Goal: Task Accomplishment & Management: Manage account settings

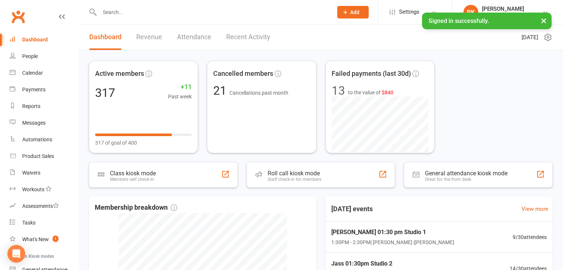
click at [121, 17] on div at bounding box center [208, 12] width 239 height 24
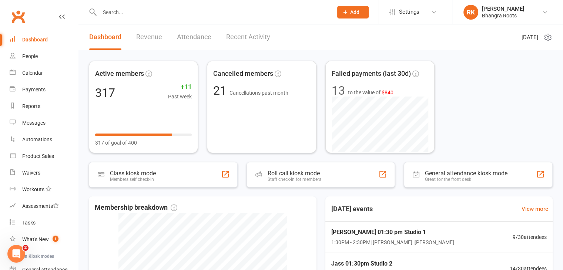
click at [121, 15] on input "text" at bounding box center [212, 12] width 230 height 10
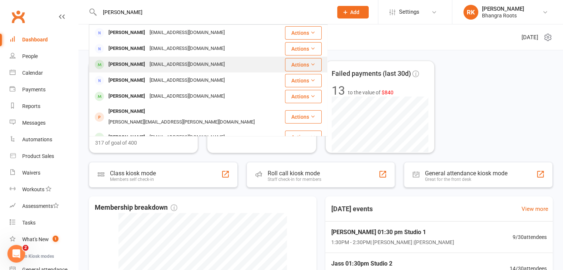
type input "[PERSON_NAME]"
click at [125, 65] on div "[PERSON_NAME]" at bounding box center [126, 64] width 41 height 11
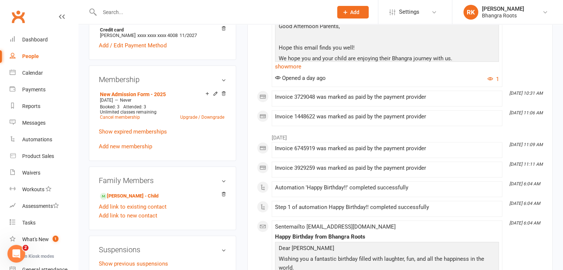
scroll to position [254, 0]
click at [126, 146] on link "Add new membership" at bounding box center [125, 145] width 53 height 7
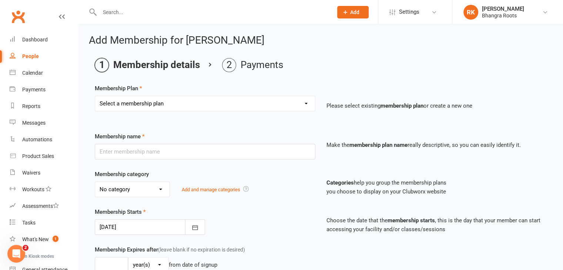
click at [301, 103] on select "Select a membership plan Create new Membership Plan MELTON - Fee Payment Plan F…" at bounding box center [205, 103] width 220 height 15
select select "10"
click at [95, 96] on select "Select a membership plan Create new Membership Plan MELTON - Fee Payment Plan F…" at bounding box center [205, 103] width 220 height 15
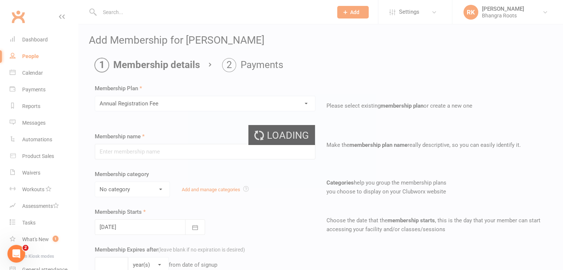
type input "Annual Registration Fee"
type input "0"
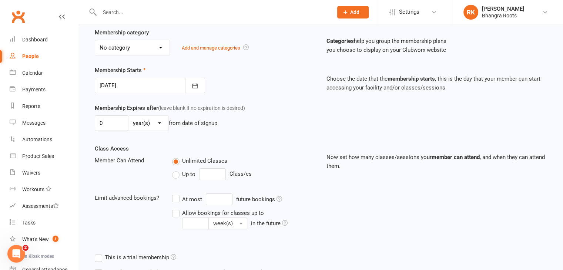
scroll to position [228, 0]
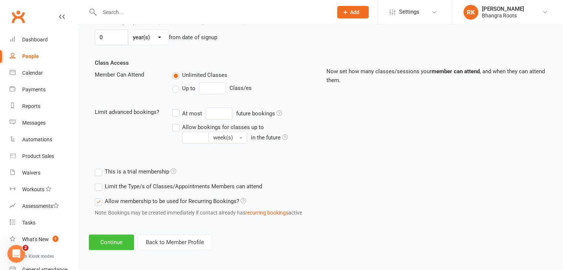
click at [108, 242] on button "Continue" at bounding box center [111, 243] width 45 height 16
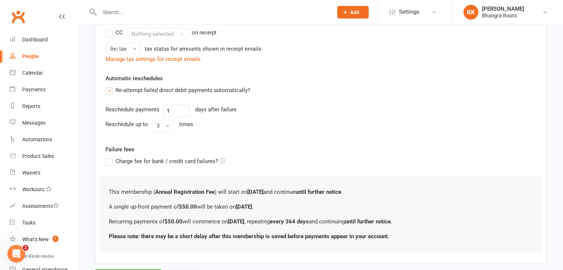
scroll to position [281, 0]
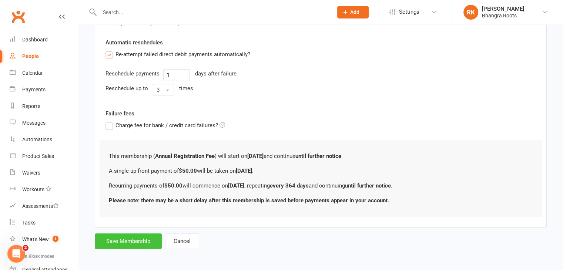
click at [120, 241] on button "Save Membership" at bounding box center [128, 241] width 67 height 16
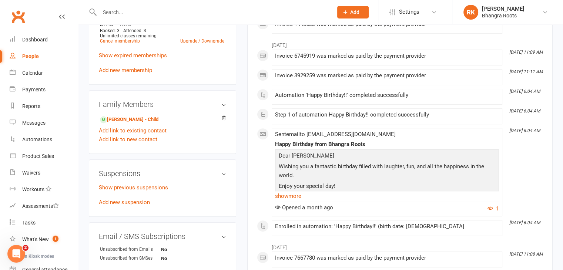
scroll to position [368, 0]
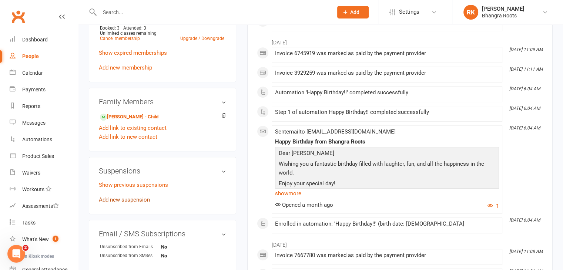
click at [119, 200] on link "Add new suspension" at bounding box center [124, 199] width 51 height 7
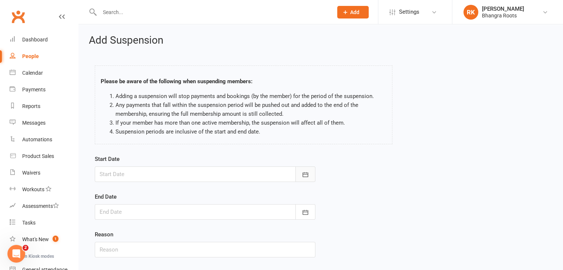
click at [306, 171] on icon "button" at bounding box center [305, 174] width 7 height 7
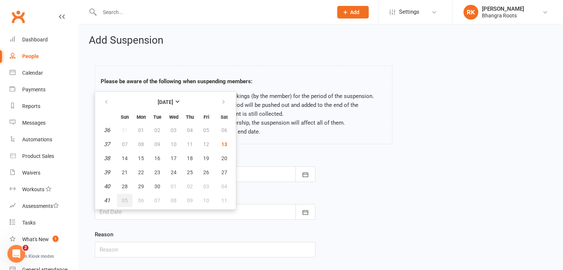
click at [122, 203] on button "05" at bounding box center [125, 200] width 16 height 13
type input "05 Oct 2025"
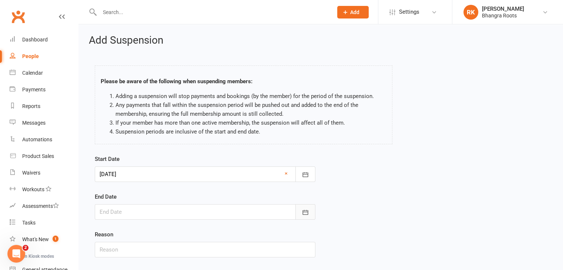
click at [303, 210] on icon "button" at bounding box center [305, 212] width 6 height 5
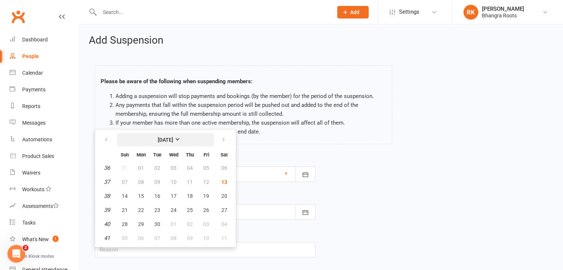
click at [173, 140] on strong "September 2025" at bounding box center [166, 140] width 16 height 6
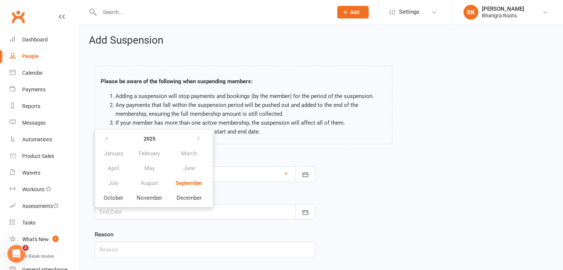
click at [359, 162] on div "Start Date 05 Oct 2025 October 2025 Sun Mon Tue Wed Thu Fri Sat 40 28 29 30 01 …" at bounding box center [320, 211] width 463 height 113
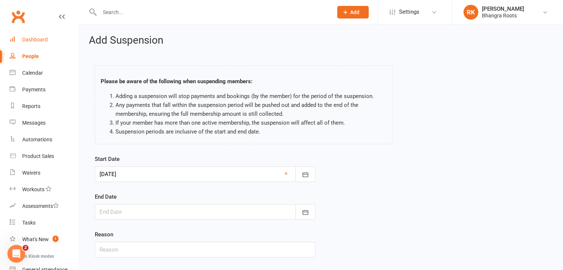
click at [24, 43] on link "Dashboard" at bounding box center [44, 39] width 68 height 17
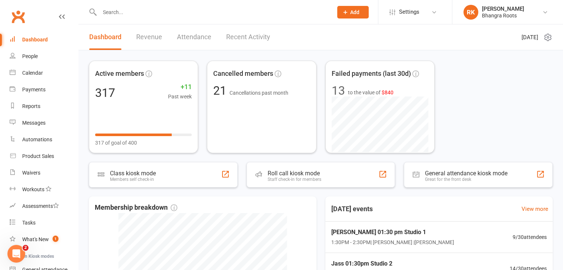
click at [232, 10] on input "text" at bounding box center [212, 12] width 230 height 10
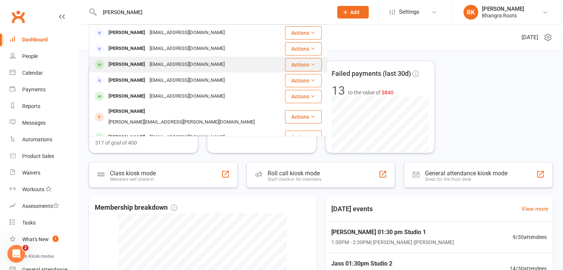
type input "kulwinder"
click at [114, 63] on div "Kulwinder Chahal" at bounding box center [126, 64] width 41 height 11
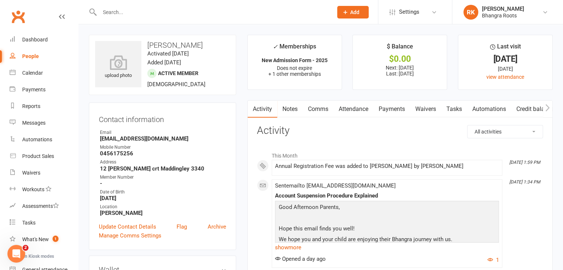
click at [394, 110] on link "Payments" at bounding box center [391, 109] width 37 height 17
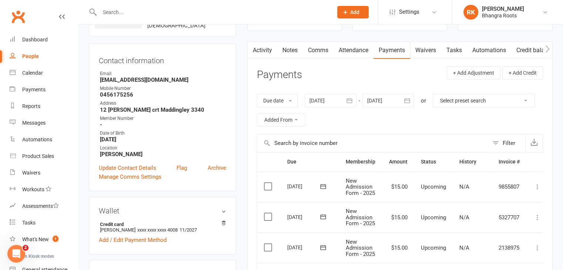
scroll to position [59, 0]
click at [351, 102] on icon "button" at bounding box center [350, 100] width 6 height 5
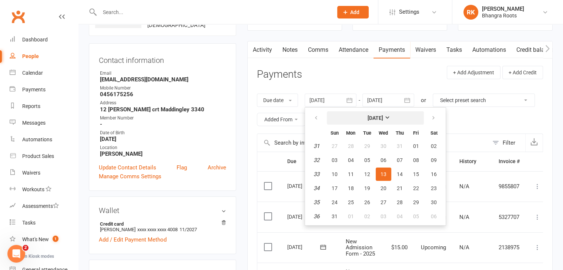
click at [383, 120] on strong "[DATE]" at bounding box center [375, 118] width 16 height 6
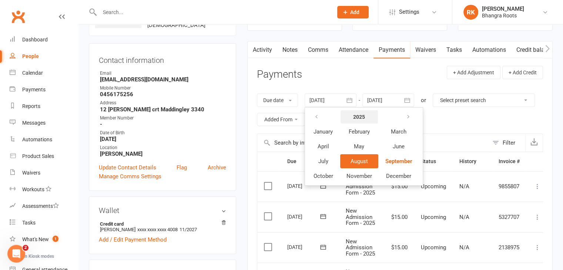
click at [366, 118] on button "2025" at bounding box center [358, 116] width 37 height 13
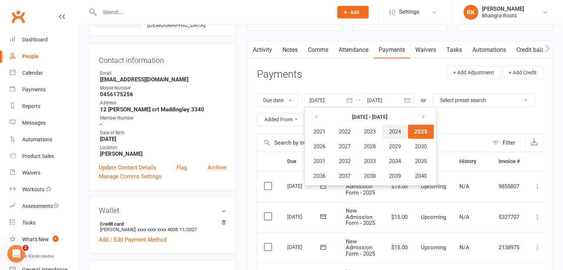
click at [397, 132] on span "2024" at bounding box center [395, 131] width 12 height 7
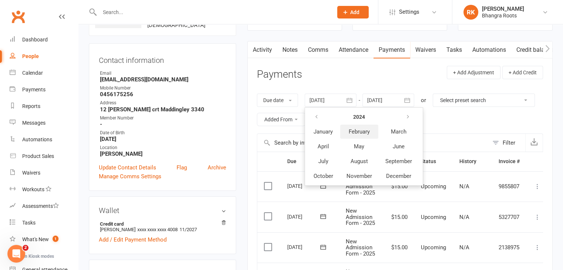
click at [366, 132] on span "February" at bounding box center [359, 131] width 21 height 7
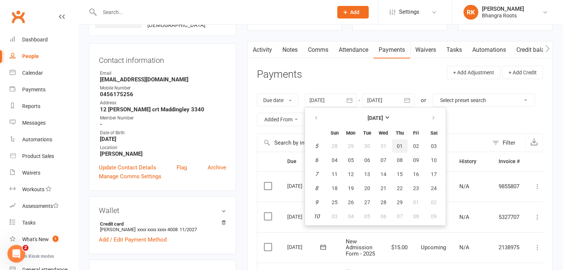
click at [403, 147] on button "01" at bounding box center [400, 146] width 16 height 13
type input "01 Feb 2024"
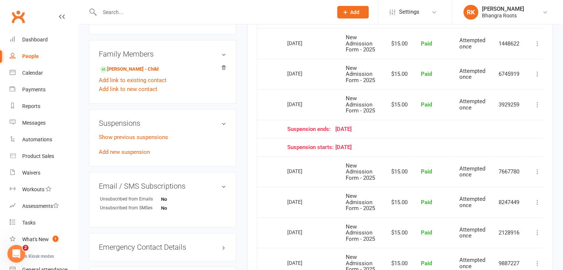
scroll to position [417, 0]
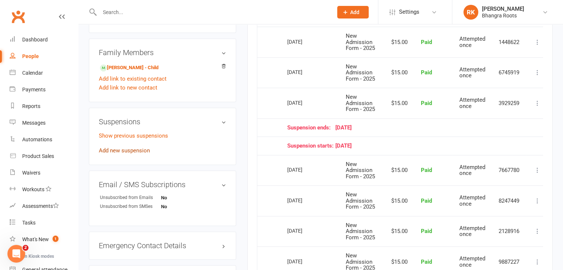
click at [130, 152] on link "Add new suspension" at bounding box center [124, 150] width 51 height 7
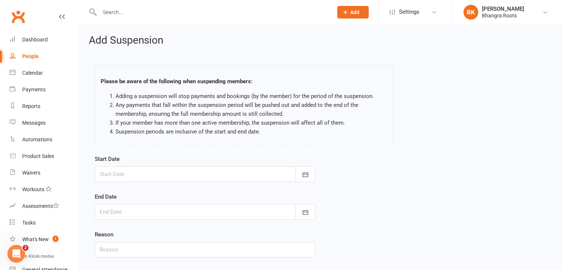
click at [369, 133] on li "Suspension periods are inclusive of the start and end date." at bounding box center [250, 131] width 271 height 9
click at [372, 189] on div "Start Date September 2025 Sun Mon Tue Wed Thu Fri Sat 36 31 01 02 03 04 05 06 3…" at bounding box center [320, 211] width 463 height 113
click at [407, 166] on div "Start Date September 2025 Sun Mon Tue Wed Thu Fri Sat 36 31 01 02 03 04 05 06 3…" at bounding box center [320, 211] width 463 height 113
click at [40, 40] on div "Dashboard" at bounding box center [35, 40] width 26 height 6
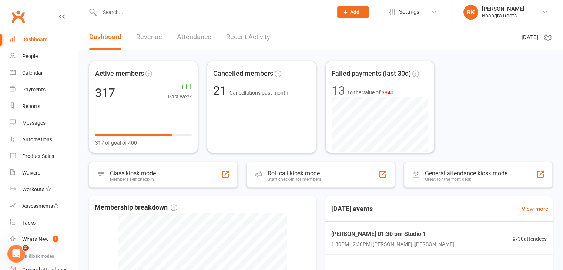
click at [194, 14] on input "text" at bounding box center [212, 12] width 230 height 10
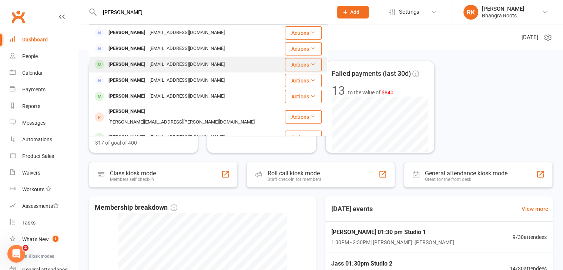
type input "kulwinder"
click at [108, 61] on div "Kulwinder Chahal" at bounding box center [126, 64] width 41 height 11
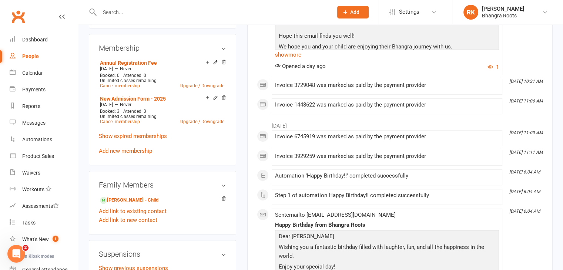
scroll to position [283, 0]
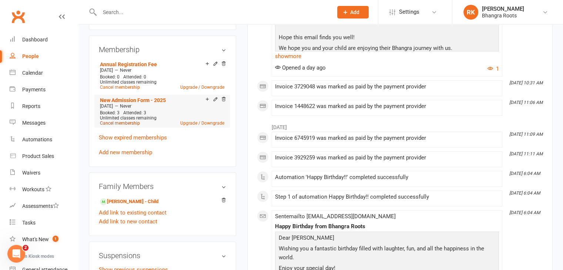
click at [131, 125] on link "Cancel membership" at bounding box center [120, 123] width 40 height 5
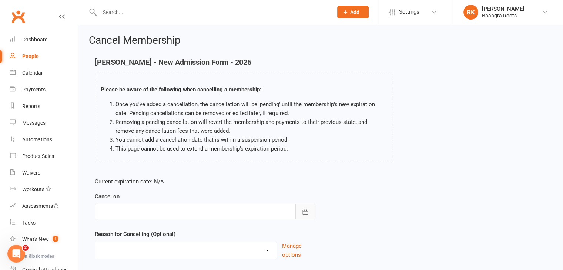
click at [306, 210] on icon "button" at bounding box center [305, 211] width 7 height 7
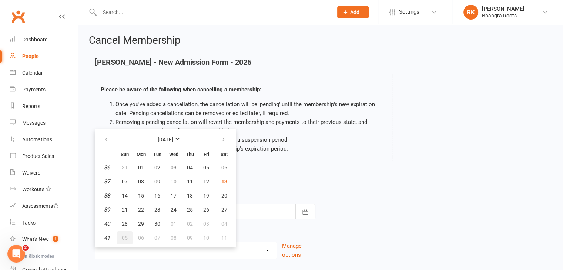
click at [127, 234] on button "05" at bounding box center [125, 237] width 16 height 13
type input "05 Oct 2025"
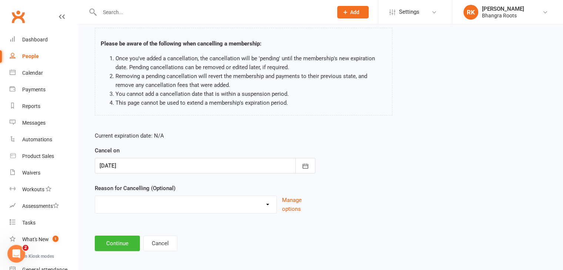
scroll to position [49, 0]
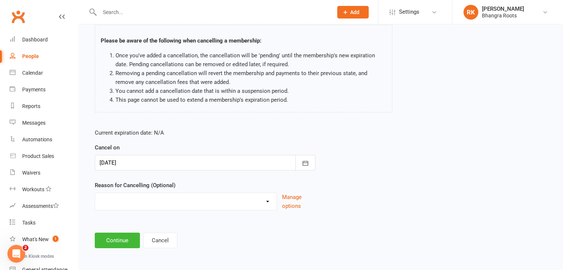
click at [260, 199] on select "Holiday Injury Quit Other reason" at bounding box center [185, 200] width 181 height 15
select select "2"
click at [95, 193] on select "Holiday Injury Quit Other reason" at bounding box center [185, 200] width 181 height 15
click at [121, 242] on button "Continue" at bounding box center [117, 241] width 45 height 16
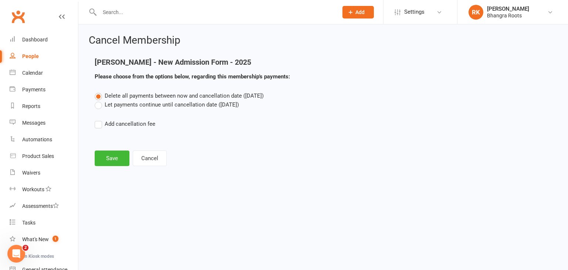
click at [98, 107] on label "Let payments continue until cancellation date (Oct 5, 2025)" at bounding box center [167, 104] width 144 height 9
click at [98, 100] on input "Let payments continue until cancellation date (Oct 5, 2025)" at bounding box center [97, 100] width 5 height 0
click at [114, 162] on button "Save" at bounding box center [112, 159] width 35 height 16
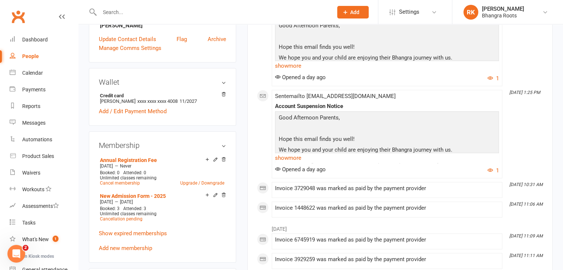
scroll to position [215, 0]
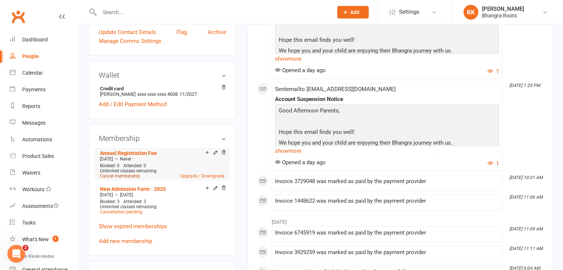
click at [132, 177] on link "Cancel membership" at bounding box center [120, 176] width 40 height 5
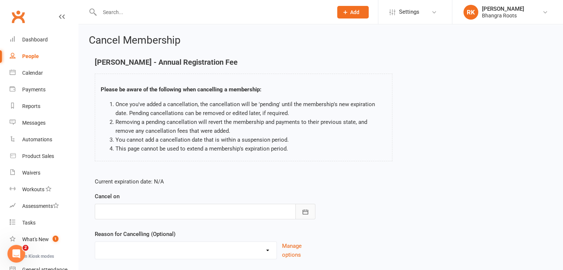
click at [308, 215] on icon "button" at bounding box center [305, 211] width 7 height 7
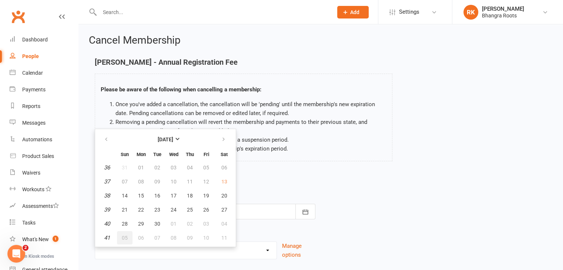
click at [127, 238] on button "05" at bounding box center [125, 237] width 16 height 13
type input "05 Oct 2025"
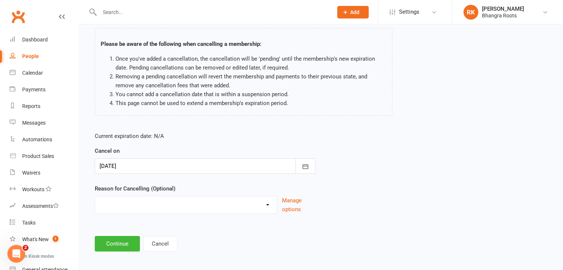
scroll to position [49, 0]
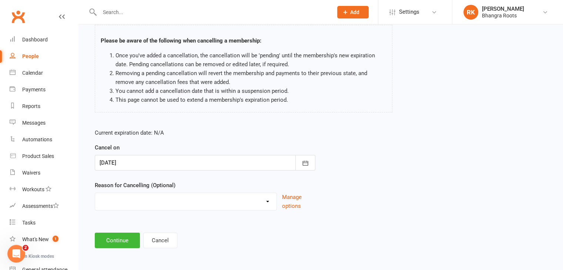
click at [263, 201] on select "Holiday Injury Quit Other reason" at bounding box center [185, 200] width 181 height 15
select select "2"
click at [95, 193] on select "Holiday Injury Quit Other reason" at bounding box center [185, 200] width 181 height 15
click at [121, 239] on button "Continue" at bounding box center [117, 241] width 45 height 16
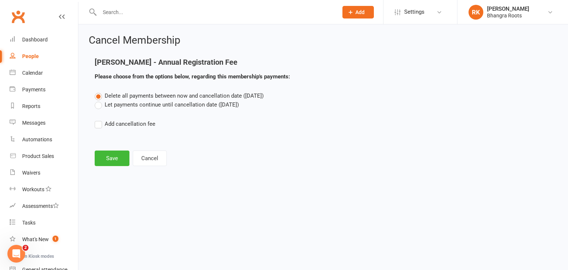
click at [103, 106] on label "Let payments continue until cancellation date (Oct 5, 2025)" at bounding box center [167, 104] width 144 height 9
click at [100, 100] on input "Let payments continue until cancellation date (Oct 5, 2025)" at bounding box center [97, 100] width 5 height 0
click at [110, 157] on button "Save" at bounding box center [112, 159] width 35 height 16
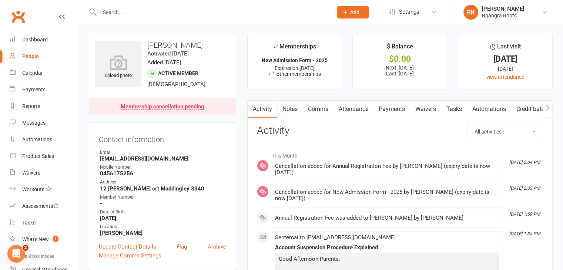
click at [389, 107] on link "Payments" at bounding box center [391, 109] width 37 height 17
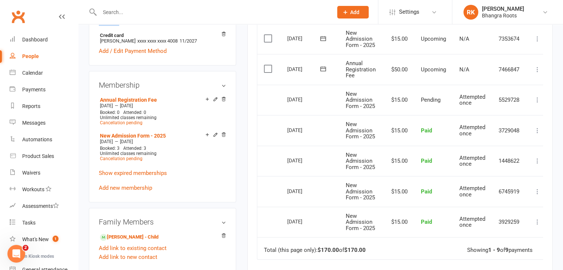
scroll to position [279, 0]
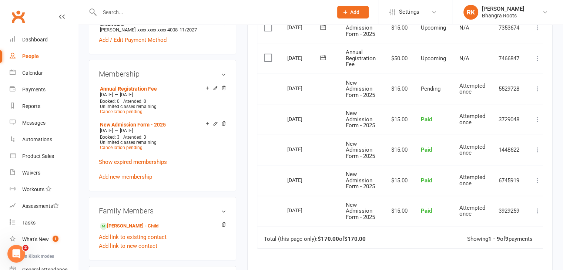
click at [158, 14] on input "text" at bounding box center [212, 12] width 230 height 10
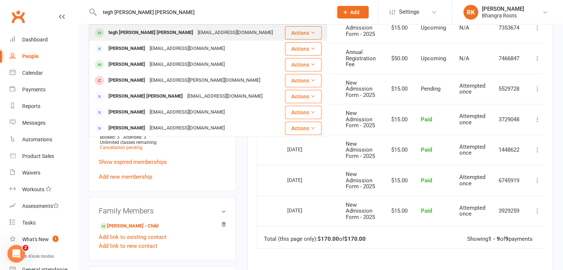
type input "tegh singh mann"
click at [135, 33] on div "tegh singh Mann" at bounding box center [150, 32] width 89 height 11
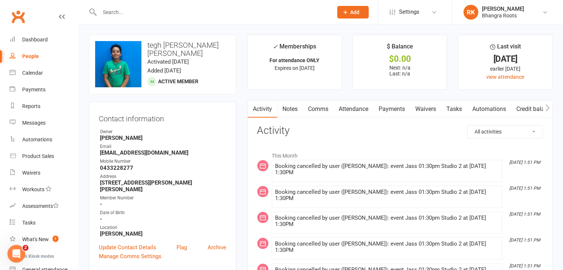
click at [121, 10] on input "text" at bounding box center [212, 12] width 230 height 10
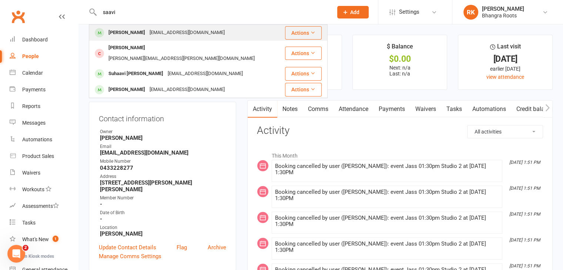
type input "saavi"
click at [147, 37] on div "rasan1000@yahoo.com" at bounding box center [187, 32] width 80 height 11
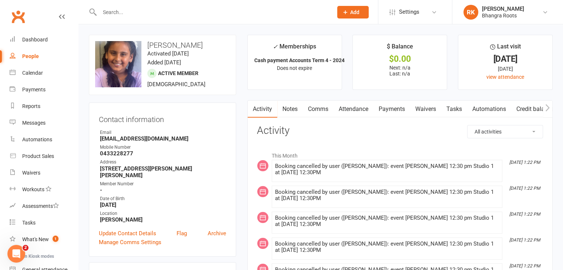
click at [397, 107] on link "Payments" at bounding box center [391, 109] width 37 height 17
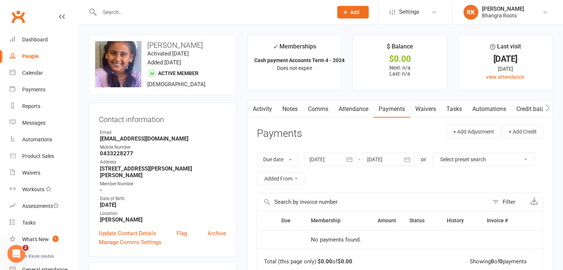
click at [432, 111] on link "Waivers" at bounding box center [425, 109] width 31 height 17
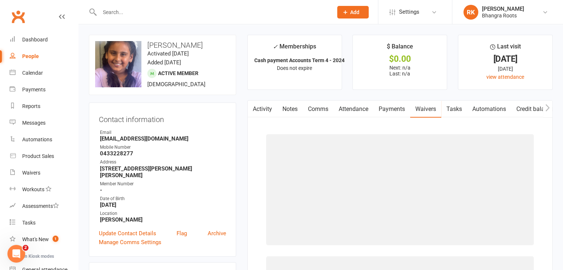
click at [401, 110] on link "Payments" at bounding box center [391, 109] width 37 height 17
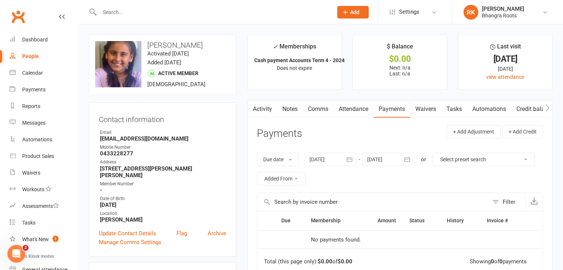
click at [363, 107] on link "Attendance" at bounding box center [353, 109] width 40 height 17
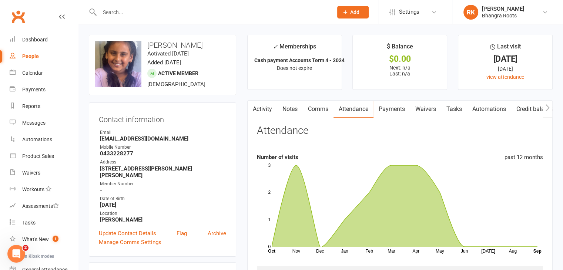
click at [431, 110] on link "Waivers" at bounding box center [425, 109] width 31 height 17
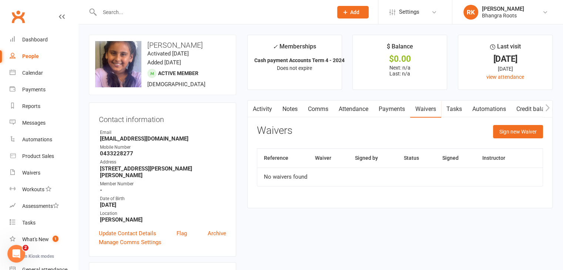
click at [290, 109] on link "Notes" at bounding box center [290, 109] width 26 height 17
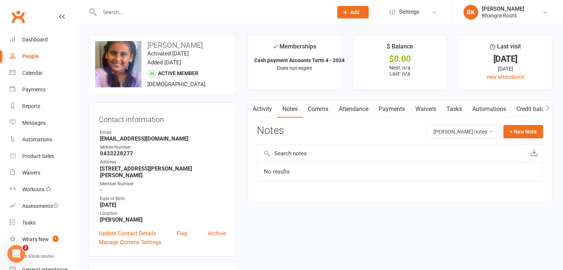
click at [263, 110] on link "Activity" at bounding box center [263, 109] width 30 height 17
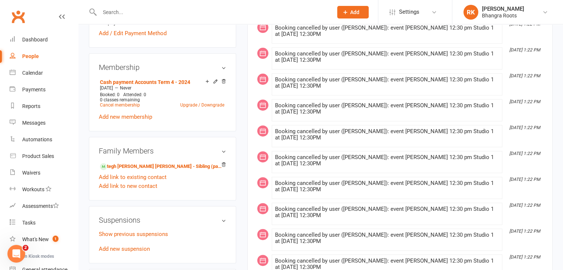
scroll to position [268, 0]
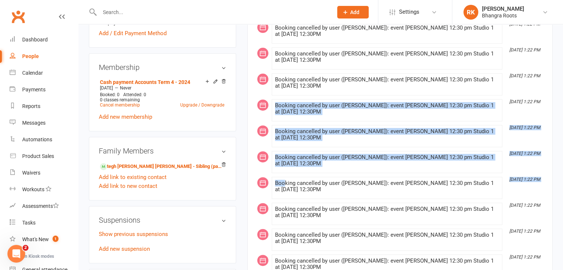
drag, startPoint x: 286, startPoint y: 177, endPoint x: 258, endPoint y: 105, distance: 76.6
click at [258, 105] on div "This Month Sep 6, 1:22 PM Booking cancelled by user (Raman Maan): event Jassi 1…" at bounding box center [400, 208] width 286 height 656
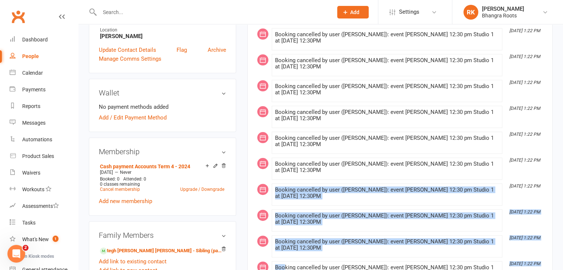
scroll to position [0, 0]
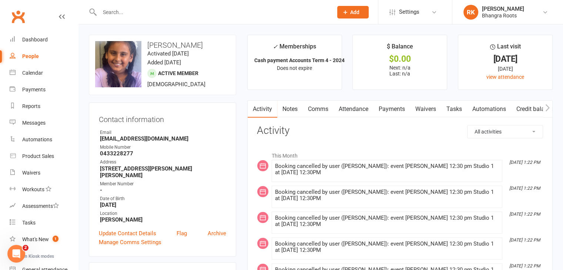
click at [125, 13] on input "text" at bounding box center [212, 12] width 230 height 10
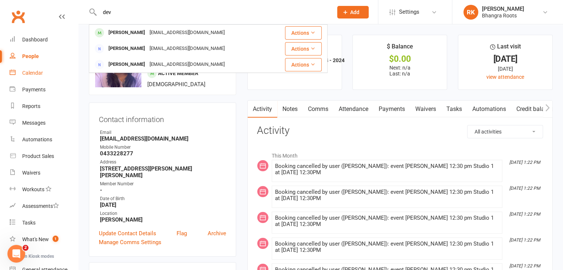
type input "dev"
click at [37, 73] on div "Calendar" at bounding box center [32, 73] width 21 height 6
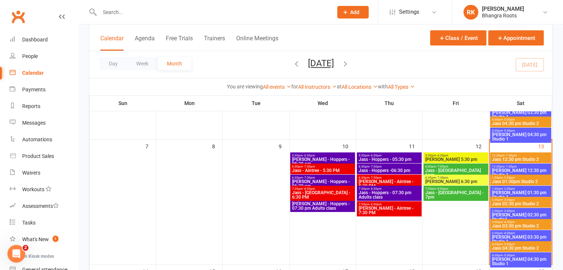
scroll to position [142, 0]
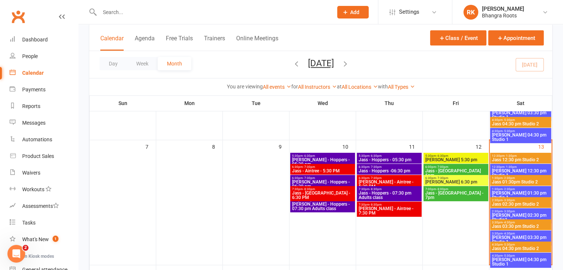
click at [528, 205] on span "Jass 02:30 pm Studio 2" at bounding box center [520, 204] width 58 height 4
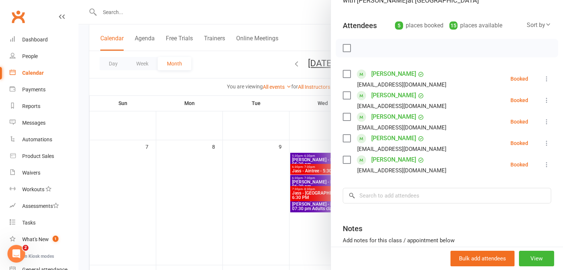
scroll to position [71, 0]
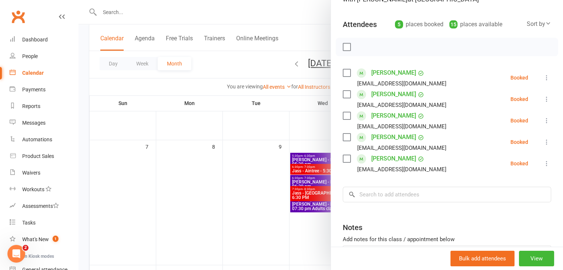
click at [393, 78] on link "Raman Kainth" at bounding box center [393, 73] width 45 height 12
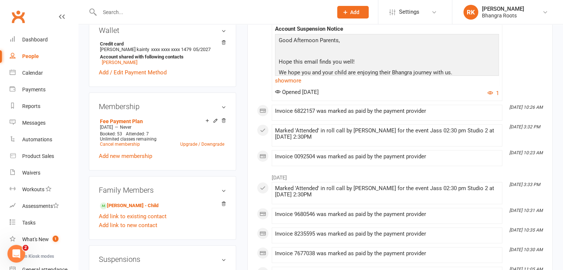
scroll to position [265, 0]
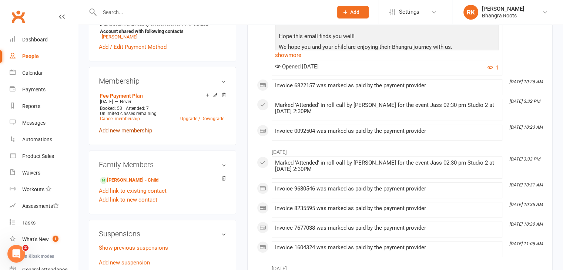
click at [141, 132] on link "Add new membership" at bounding box center [125, 130] width 53 height 7
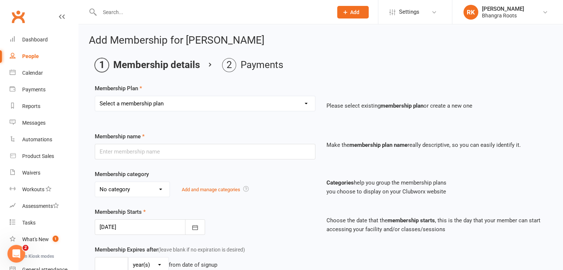
click at [303, 104] on select "Select a membership plan Create new Membership Plan MELTON - Fee Payment Plan F…" at bounding box center [205, 103] width 220 height 15
select select "10"
click at [95, 96] on select "Select a membership plan Create new Membership Plan MELTON - Fee Payment Plan F…" at bounding box center [205, 103] width 220 height 15
type input "Annual Registration Fee"
type input "0"
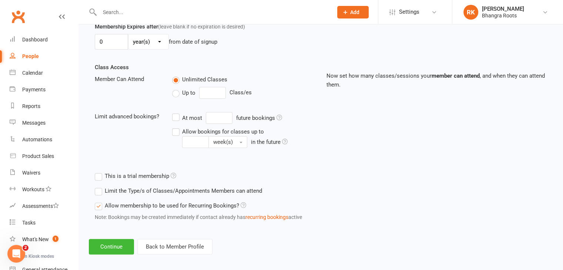
scroll to position [228, 0]
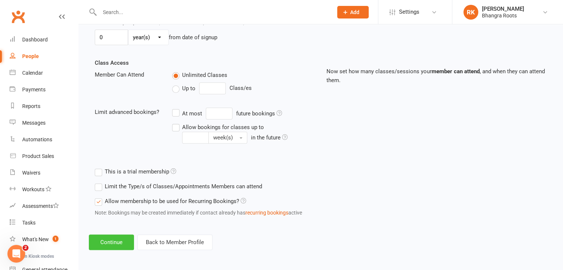
click at [115, 243] on button "Continue" at bounding box center [111, 243] width 45 height 16
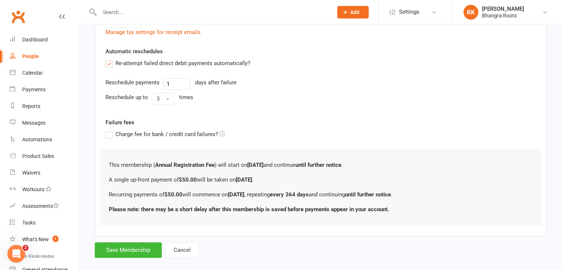
scroll to position [281, 0]
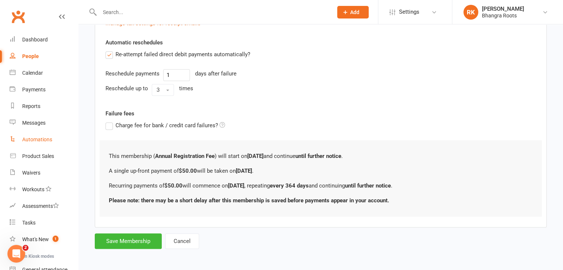
click at [31, 138] on div "Automations" at bounding box center [37, 140] width 30 height 6
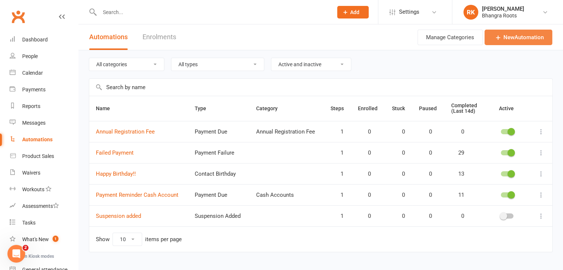
click at [524, 36] on link "New Automation" at bounding box center [518, 38] width 68 height 16
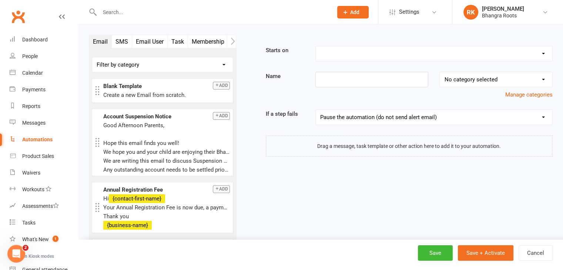
click at [59, 15] on icon at bounding box center [62, 17] width 6 height 6
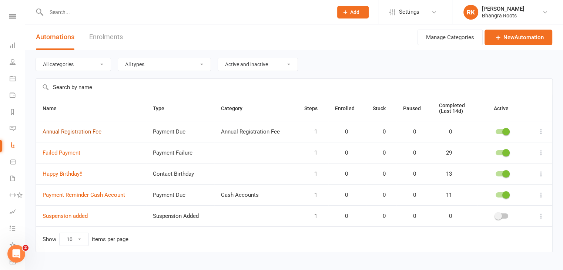
click at [44, 132] on link "Annual Registration Fee" at bounding box center [72, 131] width 59 height 7
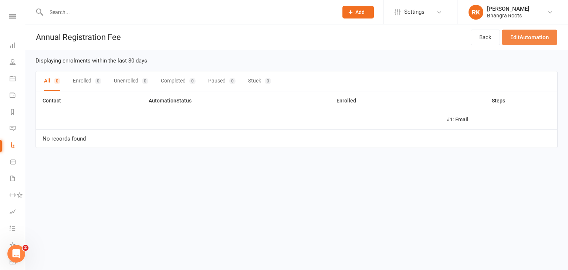
click at [532, 35] on link "Edit Automation" at bounding box center [530, 38] width 56 height 16
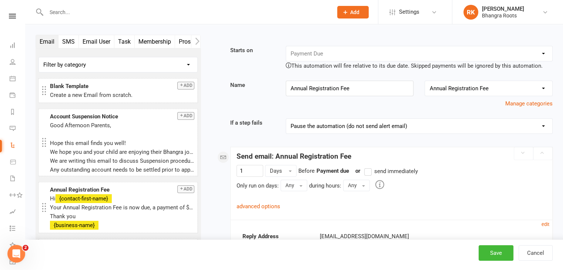
click at [545, 56] on div "Booking Cancelled Booking Due Booking Late-Cancelled Booking Marked Absent Book…" at bounding box center [419, 54] width 267 height 16
click at [537, 51] on div "Booking Cancelled Booking Due Booking Late-Cancelled Booking Marked Absent Book…" at bounding box center [419, 54] width 267 height 16
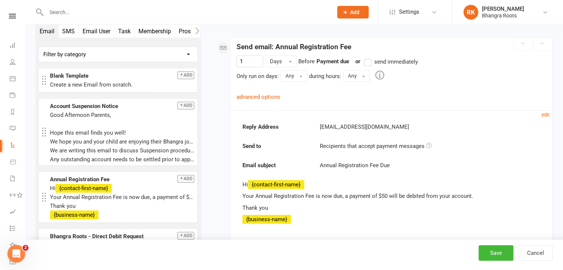
scroll to position [109, 0]
click at [428, 129] on div "hello@clubworx.com" at bounding box center [430, 127] width 232 height 9
click at [346, 198] on p "Your Annual Registration Fee is now due, a payment of $50 will be debited from …" at bounding box center [391, 196] width 298 height 9
click at [343, 197] on p "Your Annual Registration Fee is now due, a payment of $50 will be debited from …" at bounding box center [391, 196] width 298 height 9
click at [346, 201] on div "Hi {contact-first-name} Your Annual Registration Fee is now due, a payment of $…" at bounding box center [391, 203] width 298 height 44
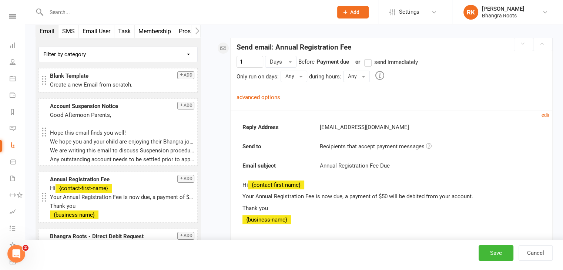
click at [345, 196] on p "Your Annual Registration Fee is now due, a payment of $50 will be debited from …" at bounding box center [391, 196] width 298 height 9
click at [545, 115] on small "edit" at bounding box center [545, 115] width 8 height 6
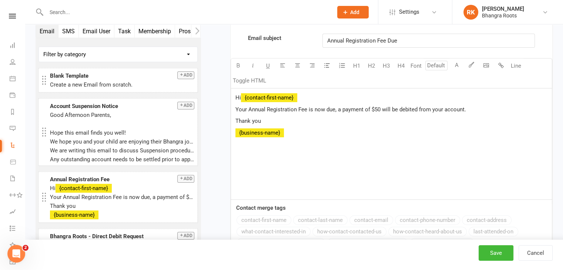
scroll to position [298, 0]
click at [462, 111] on p "Your Annual Registration Fee is now due, a payment of $50 will be debited from …" at bounding box center [391, 109] width 312 height 9
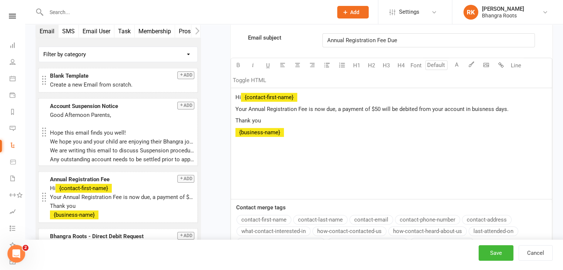
click at [484, 112] on p "Your Annual Registration Fee is now due, a payment of $50 will be debited from …" at bounding box center [391, 109] width 312 height 9
click at [481, 111] on span "Your Annual Registration Fee is now due, a payment of $50 will be debited from …" at bounding box center [371, 109] width 273 height 7
drag, startPoint x: 481, startPoint y: 111, endPoint x: 321, endPoint y: 147, distance: 164.0
click at [321, 147] on ui-view "Prospect Member Non-attending contact Class / event Appointment Task Membership…" at bounding box center [281, 85] width 563 height 762
click at [468, 106] on span "Your Annual Registration Fee is now due, a payment of $50 will be debited from …" at bounding box center [371, 109] width 273 height 7
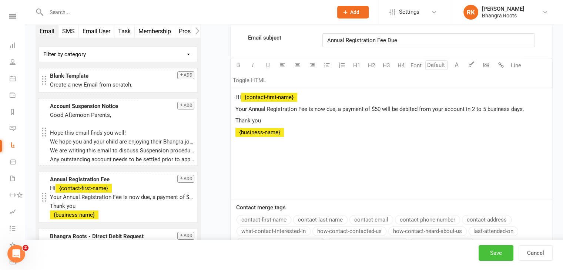
click at [501, 252] on button "Save" at bounding box center [495, 253] width 35 height 16
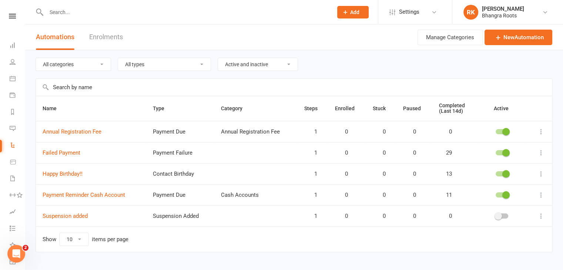
click at [539, 132] on icon at bounding box center [540, 131] width 7 height 7
click at [12, 17] on icon at bounding box center [12, 16] width 7 height 5
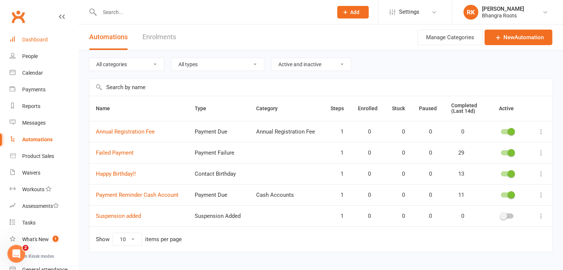
click at [44, 37] on div "Dashboard" at bounding box center [35, 40] width 26 height 6
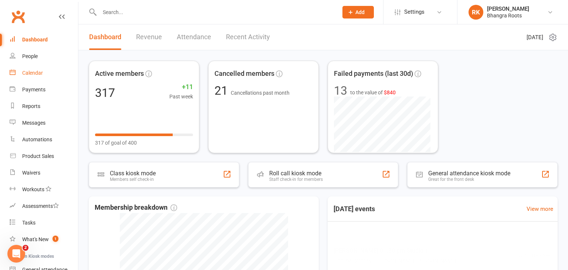
click at [40, 75] on div "Calendar" at bounding box center [32, 73] width 21 height 6
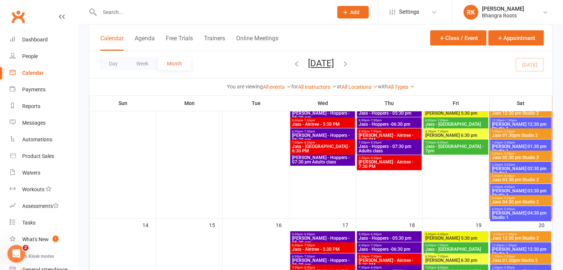
scroll to position [178, 0]
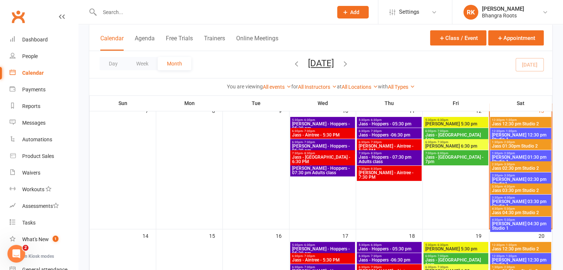
click at [523, 257] on span "12:30pm - 1:30pm" at bounding box center [520, 256] width 58 height 3
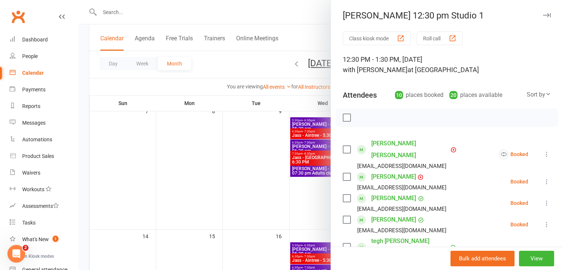
click at [260, 188] on div at bounding box center [320, 135] width 484 height 270
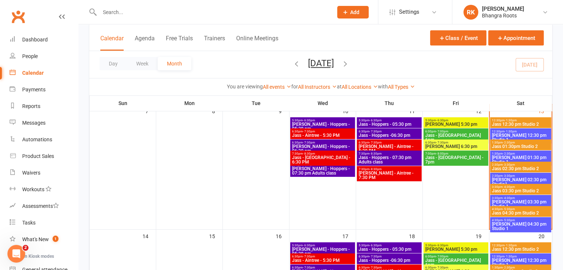
click at [525, 168] on span "Jass 02:30 pm Studio 2" at bounding box center [520, 169] width 58 height 4
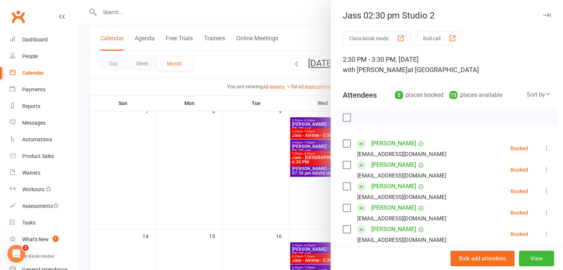
click at [386, 142] on link "Raman Kainth" at bounding box center [393, 144] width 45 height 12
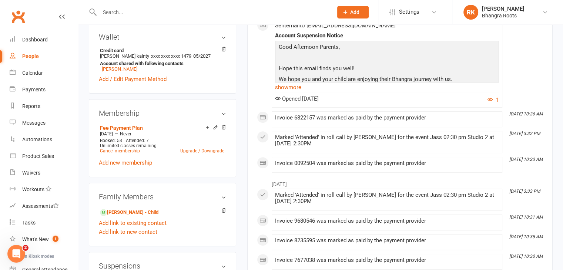
scroll to position [235, 0]
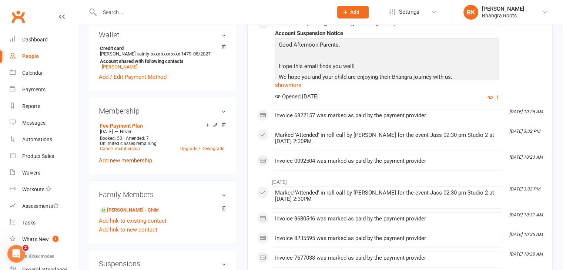
click at [118, 164] on link "Add new membership" at bounding box center [125, 160] width 53 height 7
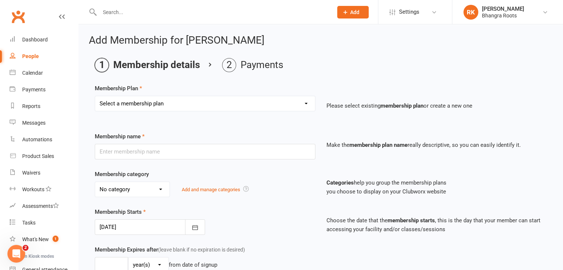
click at [241, 105] on select "Select a membership plan Create new Membership Plan MELTON - Fee Payment Plan F…" at bounding box center [205, 103] width 220 height 15
select select "10"
click at [95, 96] on select "Select a membership plan Create new Membership Plan MELTON - Fee Payment Plan F…" at bounding box center [205, 103] width 220 height 15
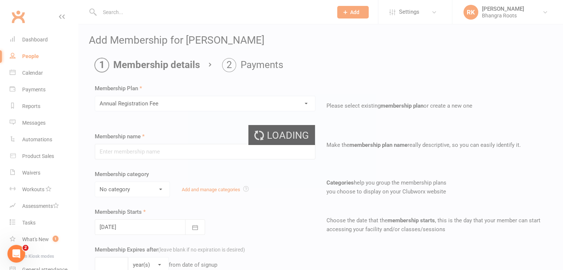
type input "Annual Registration Fee"
type input "0"
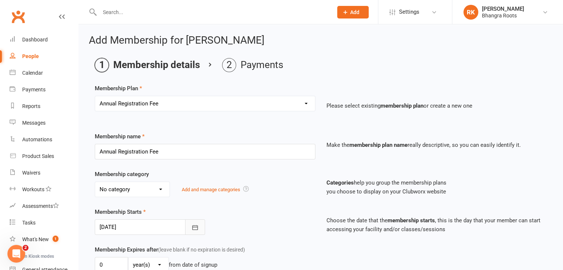
click at [199, 228] on button "button" at bounding box center [195, 227] width 20 height 16
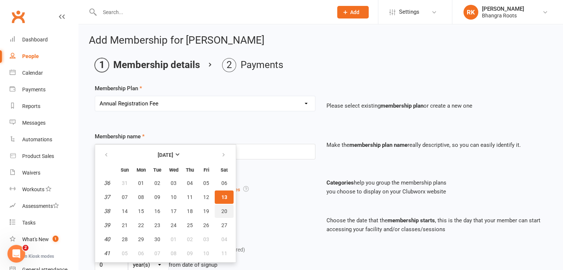
click at [223, 211] on span "20" at bounding box center [224, 211] width 6 height 6
type input "[DATE]"
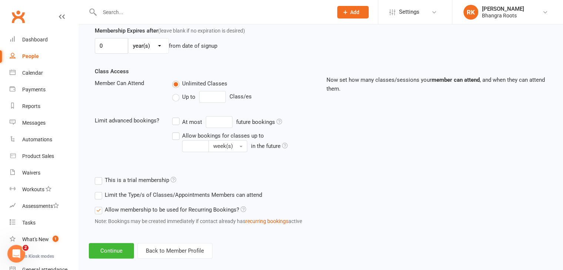
scroll to position [228, 0]
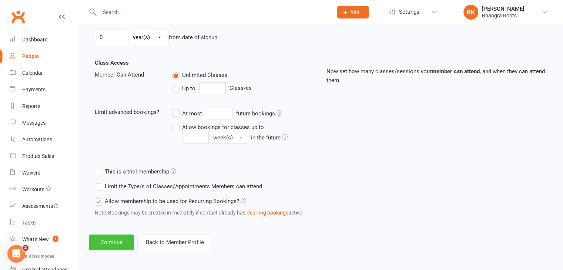
click at [108, 249] on button "Continue" at bounding box center [111, 243] width 45 height 16
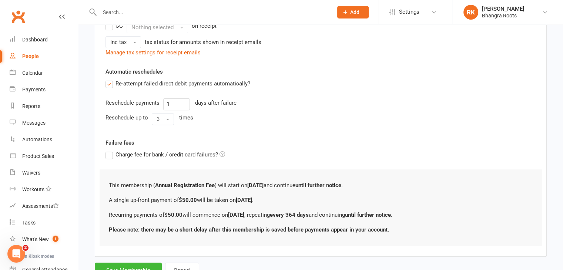
scroll to position [281, 0]
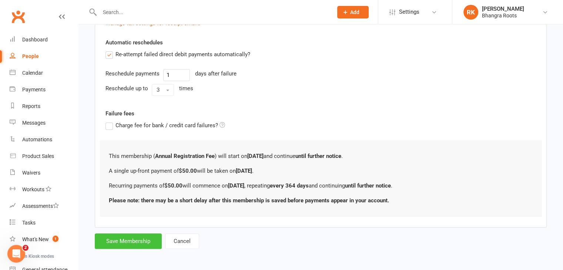
click at [124, 238] on button "Save Membership" at bounding box center [128, 241] width 67 height 16
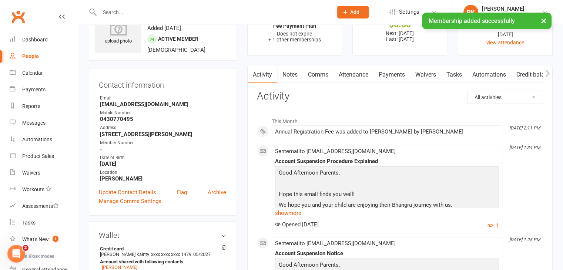
scroll to position [37, 0]
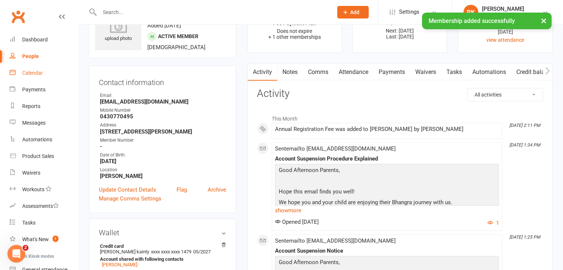
click at [22, 74] on link "Calendar" at bounding box center [44, 73] width 68 height 17
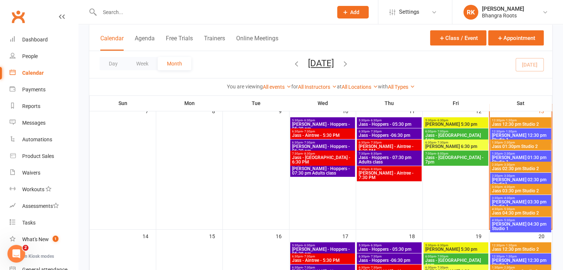
scroll to position [157, 0]
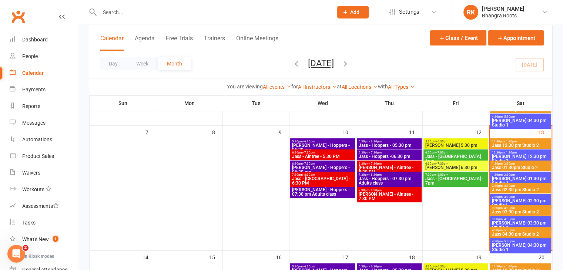
click at [528, 188] on span "Jass 02:30 pm Studio 2" at bounding box center [520, 190] width 58 height 4
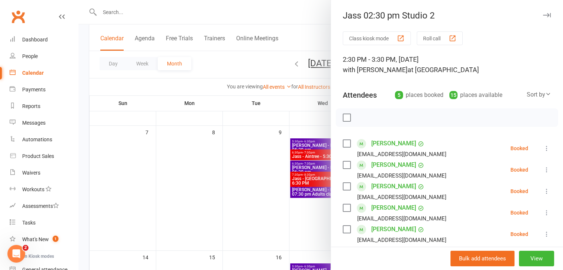
click at [389, 167] on link "Akwinder Kaur" at bounding box center [393, 165] width 45 height 12
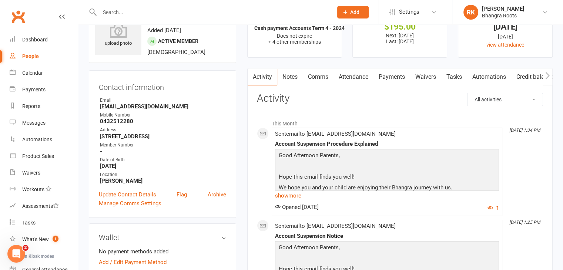
scroll to position [35, 0]
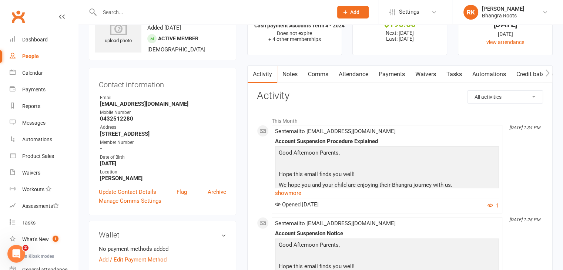
click at [390, 79] on link "Payments" at bounding box center [391, 74] width 37 height 17
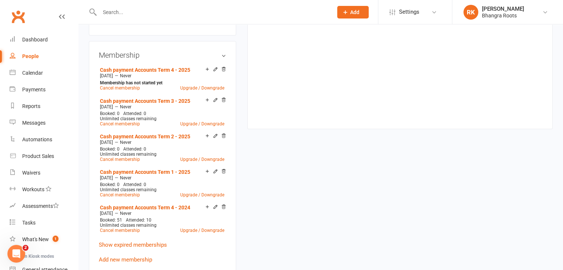
scroll to position [273, 0]
click at [137, 262] on link "Add new membership" at bounding box center [125, 260] width 53 height 7
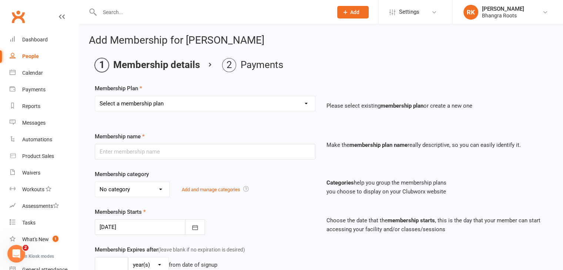
click at [302, 110] on select "Select a membership plan Create new Membership Plan MELTON - Fee Payment Plan F…" at bounding box center [205, 103] width 220 height 15
select select "10"
click at [95, 96] on select "Select a membership plan Create new Membership Plan MELTON - Fee Payment Plan F…" at bounding box center [205, 103] width 220 height 15
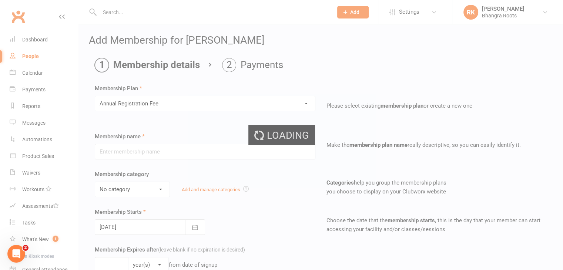
type input "Annual Registration Fee"
type input "0"
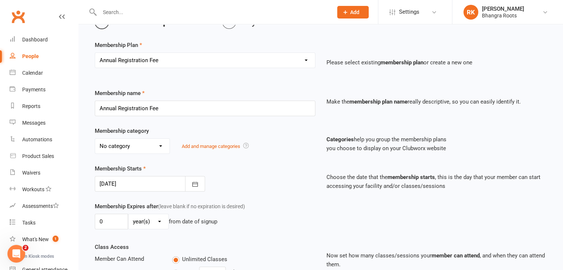
scroll to position [42, 0]
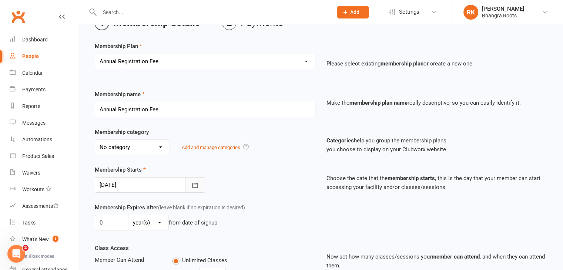
click at [196, 185] on icon "button" at bounding box center [194, 185] width 7 height 7
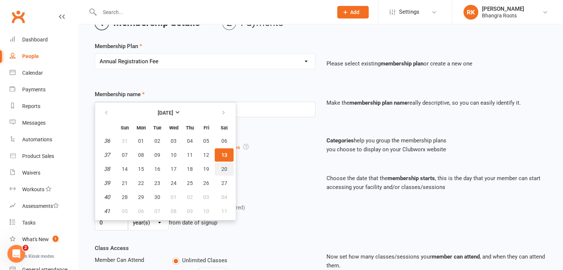
click at [222, 170] on span "20" at bounding box center [224, 169] width 6 height 6
type input "[DATE]"
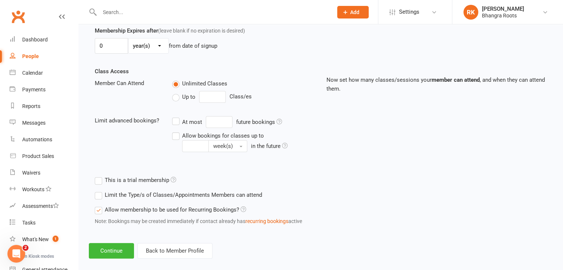
scroll to position [228, 0]
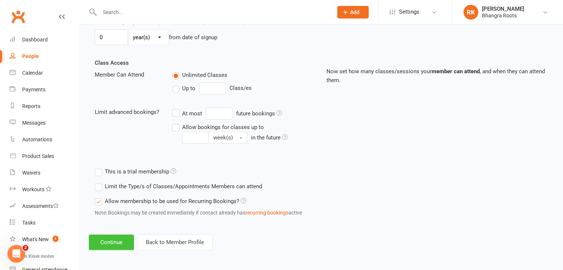
click at [114, 242] on button "Continue" at bounding box center [111, 243] width 45 height 16
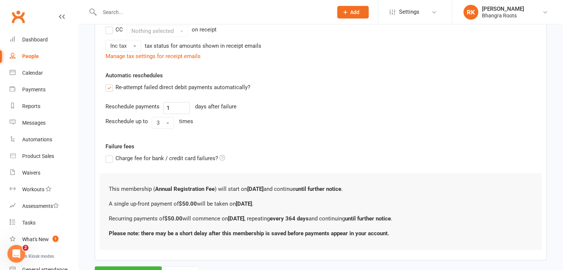
scroll to position [281, 0]
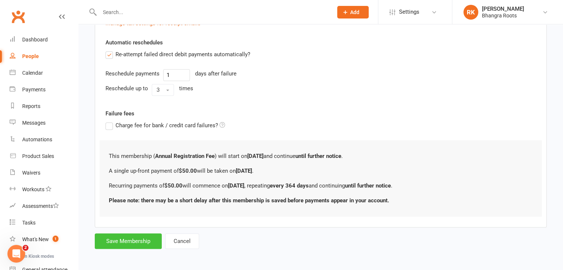
click at [132, 240] on button "Save Membership" at bounding box center [128, 241] width 67 height 16
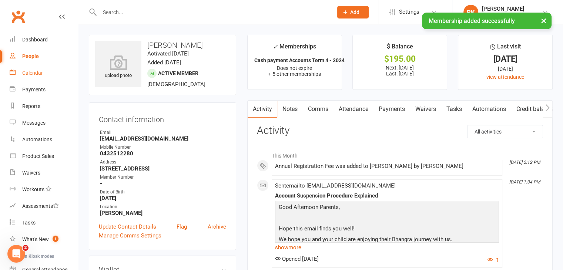
click at [34, 73] on div "Calendar" at bounding box center [32, 73] width 21 height 6
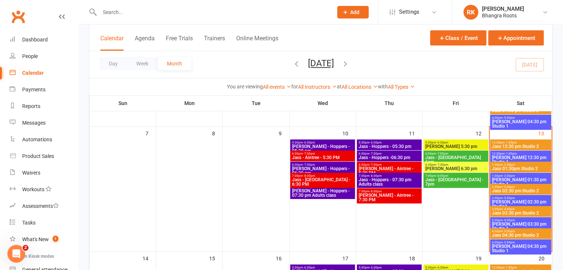
scroll to position [164, 0]
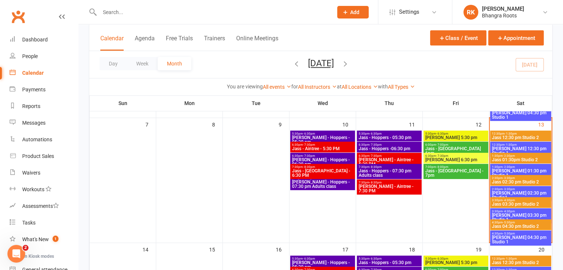
click at [525, 182] on span "Jass 02:30 pm Studio 2" at bounding box center [520, 182] width 58 height 4
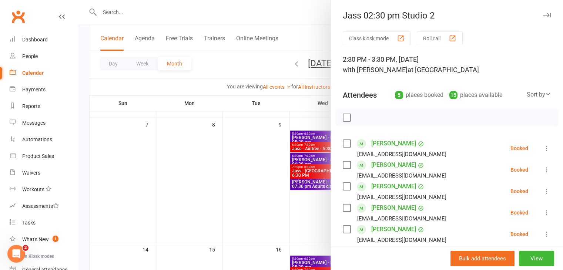
click at [401, 187] on link "[PERSON_NAME]" at bounding box center [393, 187] width 45 height 12
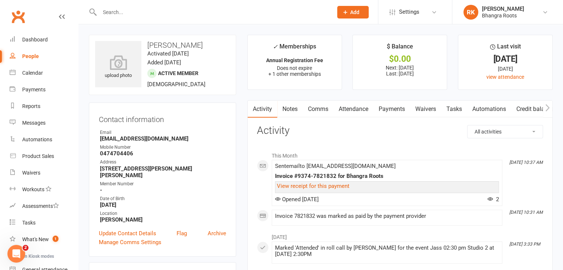
click at [388, 110] on link "Payments" at bounding box center [391, 109] width 37 height 17
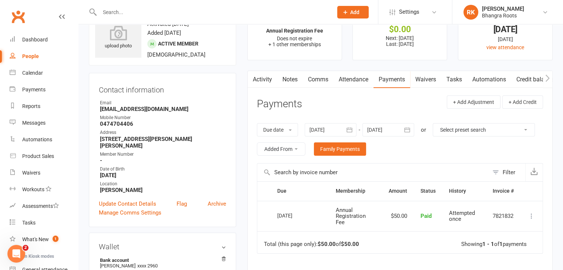
scroll to position [30, 0]
click at [31, 76] on link "Calendar" at bounding box center [44, 73] width 68 height 17
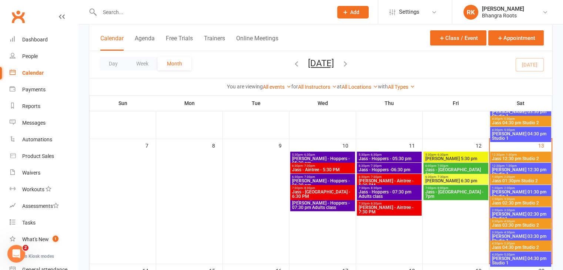
scroll to position [143, 0]
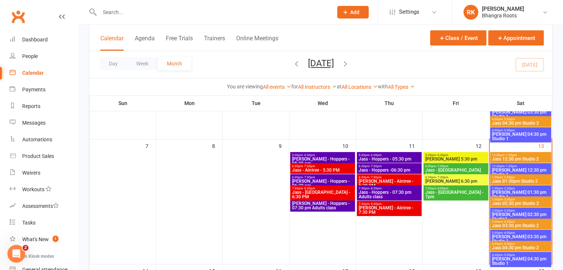
click at [529, 202] on span "Jass 02:30 pm Studio 2" at bounding box center [520, 203] width 58 height 4
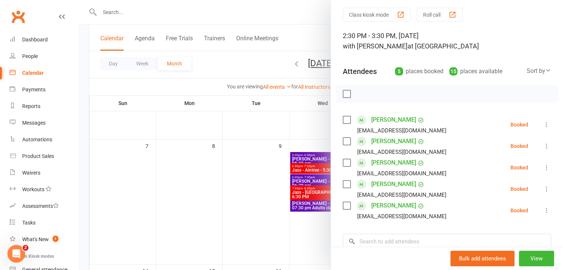
scroll to position [24, 0]
click at [398, 184] on link "[PERSON_NAME]" at bounding box center [393, 184] width 45 height 12
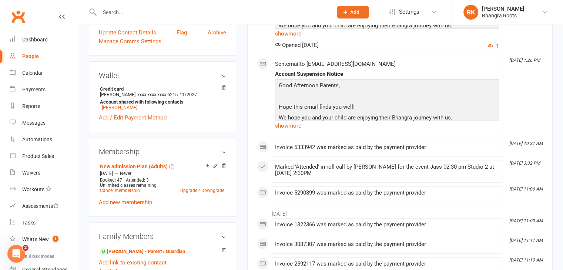
scroll to position [202, 0]
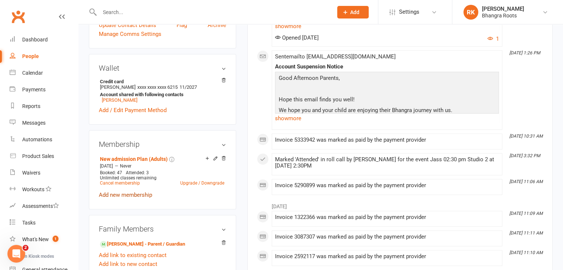
click at [131, 195] on link "Add new membership" at bounding box center [125, 195] width 53 height 7
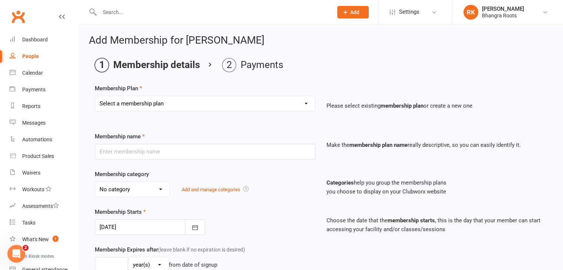
click at [300, 100] on select "Select a membership plan Create new Membership Plan MELTON - Fee Payment Plan F…" at bounding box center [205, 103] width 220 height 15
select select "10"
click at [95, 96] on select "Select a membership plan Create new Membership Plan MELTON - Fee Payment Plan F…" at bounding box center [205, 103] width 220 height 15
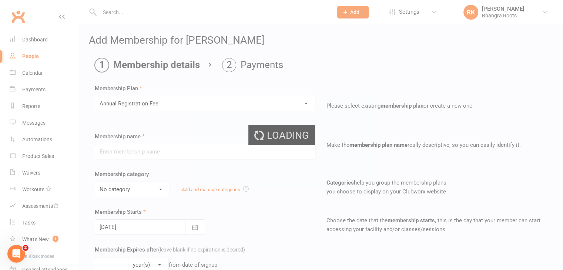
type input "Annual Registration Fee"
type input "0"
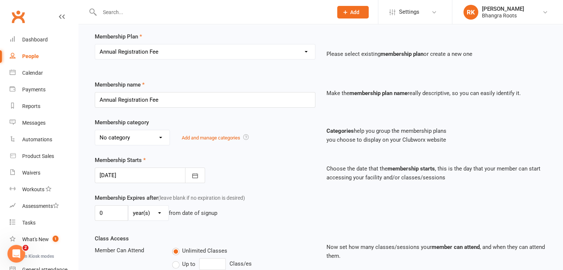
scroll to position [56, 0]
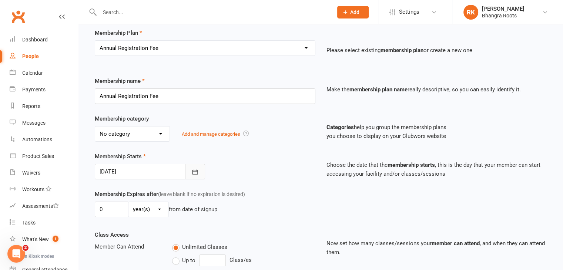
click at [195, 169] on icon "button" at bounding box center [195, 171] width 6 height 5
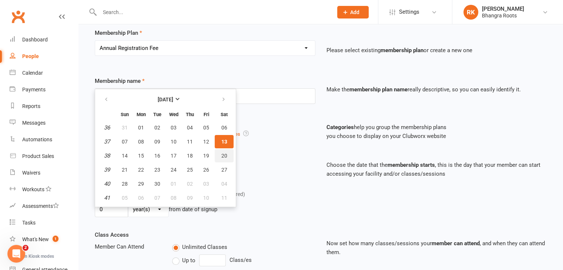
click at [223, 159] on button "20" at bounding box center [224, 155] width 19 height 13
type input "[DATE]"
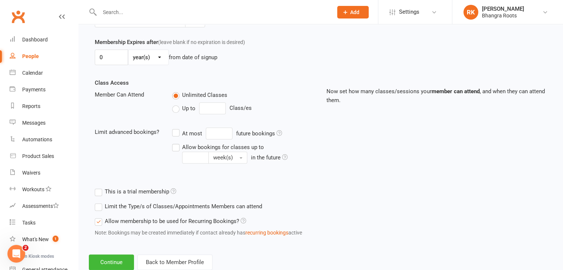
scroll to position [228, 0]
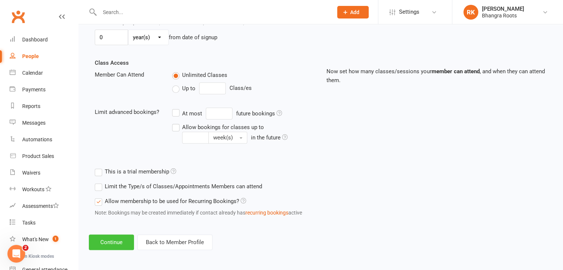
click at [118, 244] on button "Continue" at bounding box center [111, 243] width 45 height 16
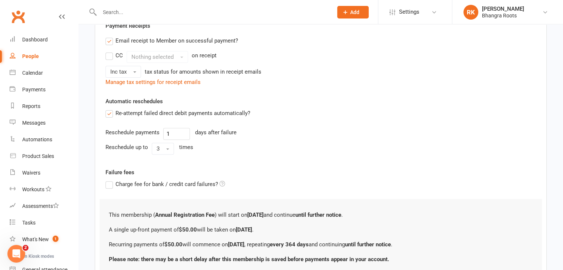
scroll to position [281, 0]
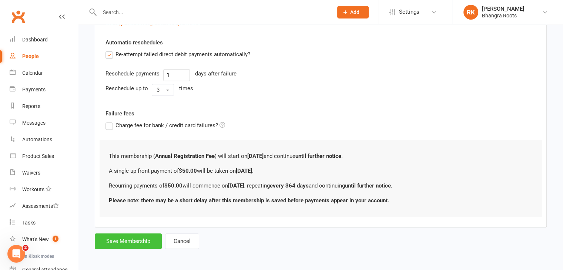
click at [133, 236] on button "Save Membership" at bounding box center [128, 241] width 67 height 16
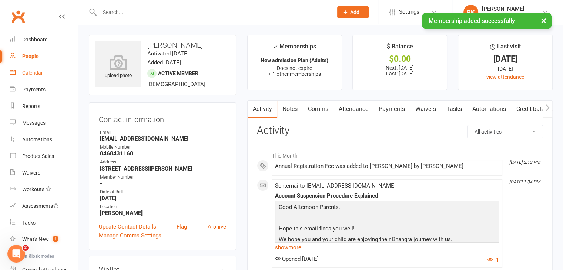
click at [34, 77] on link "Calendar" at bounding box center [44, 73] width 68 height 17
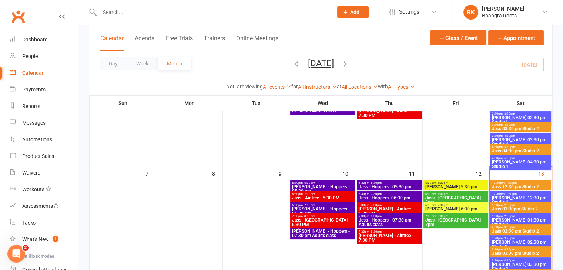
scroll to position [124, 0]
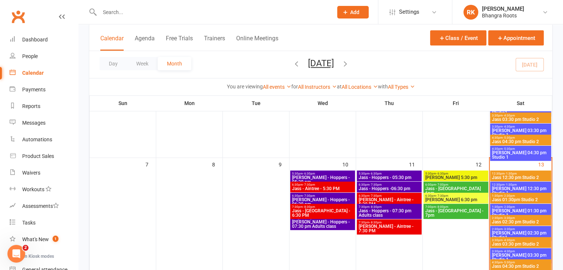
click at [528, 221] on span "Jass 02:30 pm Studio 2" at bounding box center [520, 222] width 58 height 4
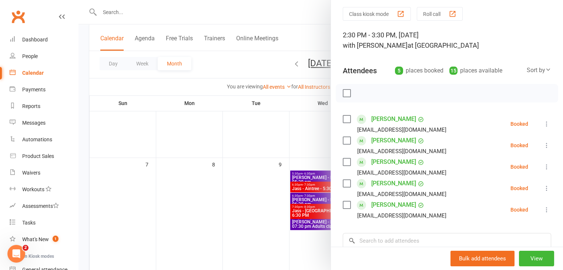
scroll to position [34, 0]
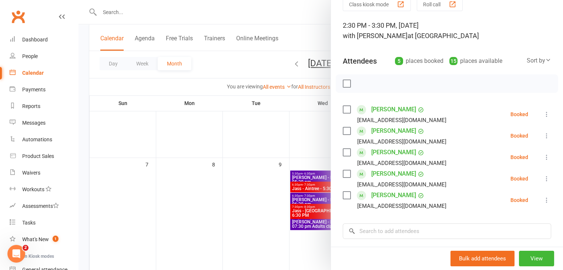
click at [390, 197] on link "Sandeep Kaur" at bounding box center [393, 195] width 45 height 12
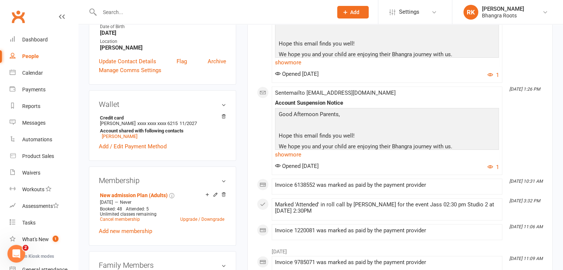
scroll to position [171, 0]
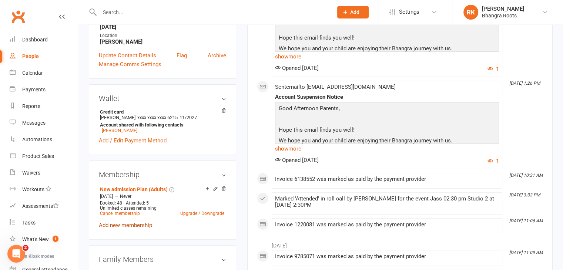
click at [133, 229] on link "Add new membership" at bounding box center [125, 225] width 53 height 7
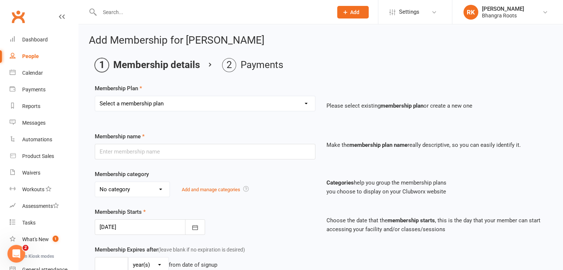
click at [298, 102] on select "Select a membership plan Create new Membership Plan MELTON - Fee Payment Plan F…" at bounding box center [205, 103] width 220 height 15
select select "10"
click at [95, 96] on select "Select a membership plan Create new Membership Plan MELTON - Fee Payment Plan F…" at bounding box center [205, 103] width 220 height 15
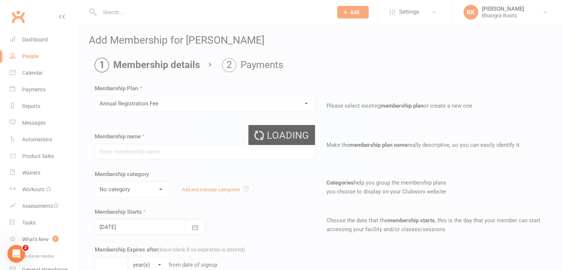
type input "Annual Registration Fee"
type input "0"
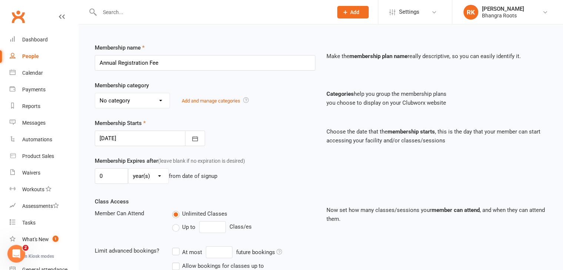
scroll to position [78, 0]
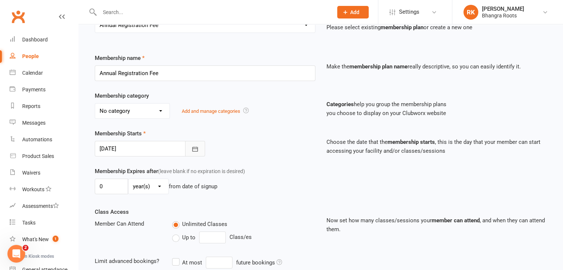
click at [194, 148] on icon "button" at bounding box center [194, 148] width 7 height 7
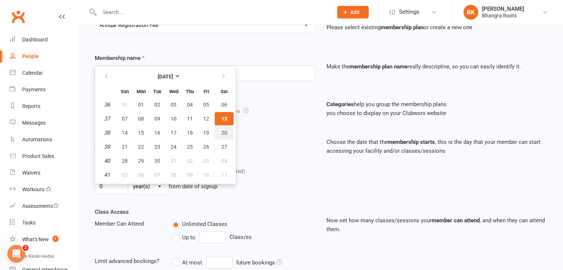
click at [220, 135] on button "20" at bounding box center [224, 132] width 19 height 13
type input "[DATE]"
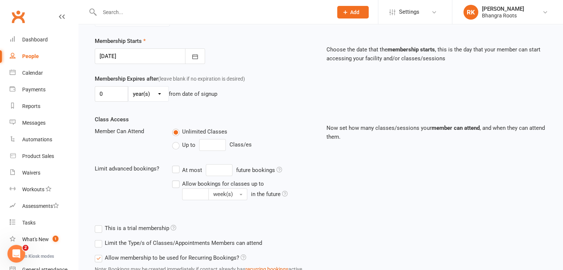
scroll to position [228, 0]
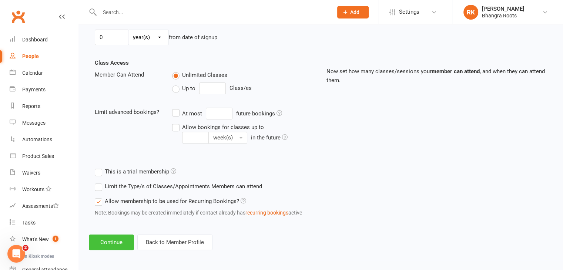
click at [115, 243] on button "Continue" at bounding box center [111, 243] width 45 height 16
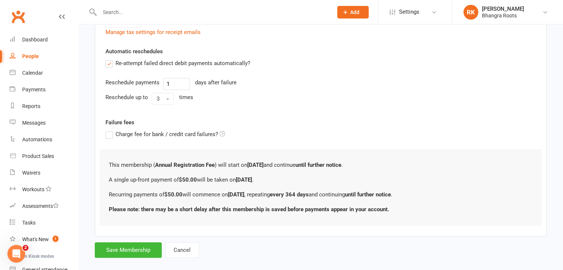
scroll to position [281, 0]
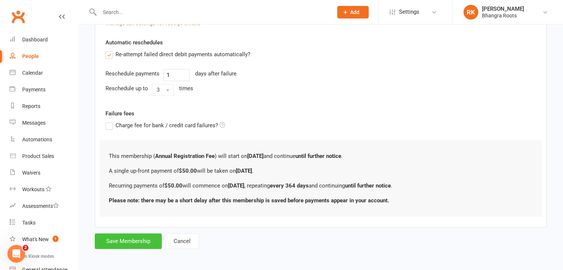
click at [135, 237] on button "Save Membership" at bounding box center [128, 241] width 67 height 16
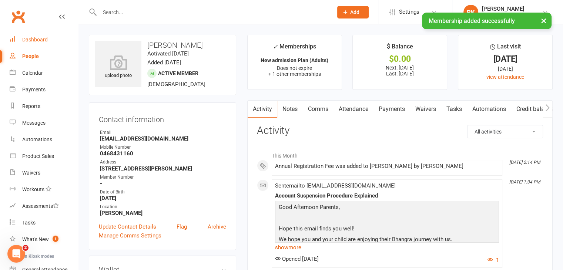
click at [33, 34] on link "Dashboard" at bounding box center [44, 39] width 68 height 17
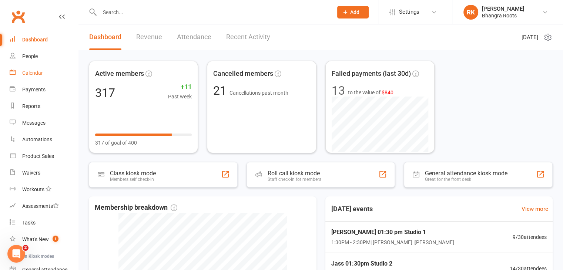
click at [34, 74] on div "Calendar" at bounding box center [32, 73] width 21 height 6
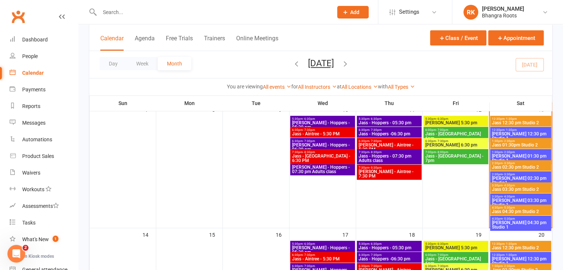
scroll to position [179, 0]
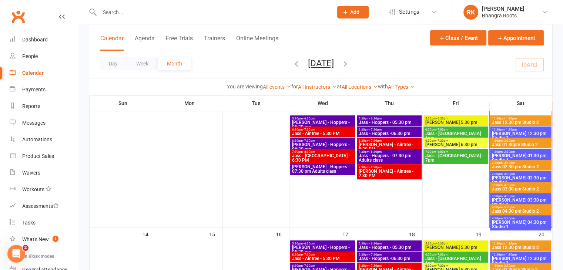
click at [530, 166] on span "Jass 02:30 pm Studio 2" at bounding box center [520, 167] width 58 height 4
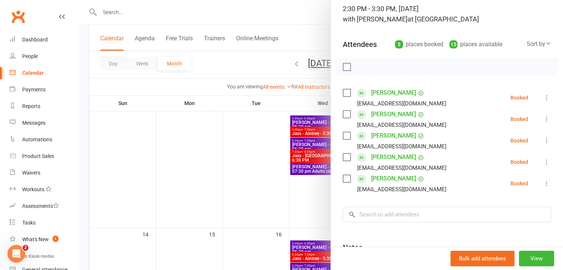
scroll to position [55, 0]
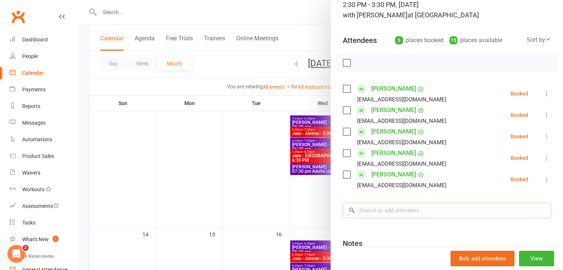
click at [400, 207] on input "search" at bounding box center [447, 211] width 208 height 16
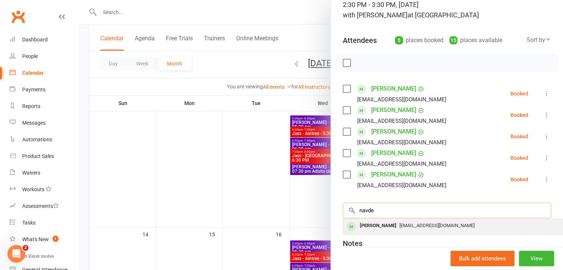
type input "navde"
click at [395, 224] on div "Navdeep Cheema" at bounding box center [378, 226] width 43 height 11
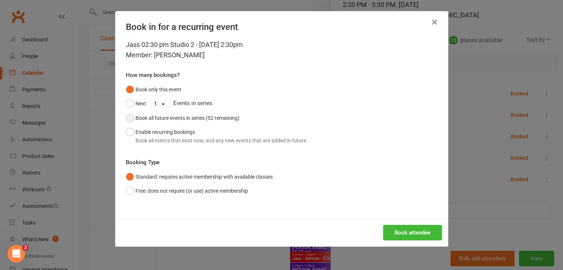
click at [126, 114] on button "Book all future events in series (52 remaining)" at bounding box center [183, 118] width 114 height 14
click at [419, 230] on button "Book attendee" at bounding box center [412, 233] width 59 height 16
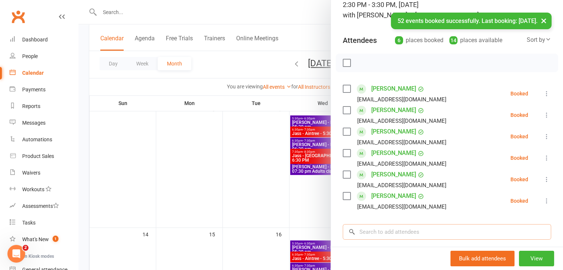
click at [426, 234] on input "search" at bounding box center [447, 232] width 208 height 16
click at [383, 89] on link "Navdeep Cheema" at bounding box center [393, 89] width 45 height 12
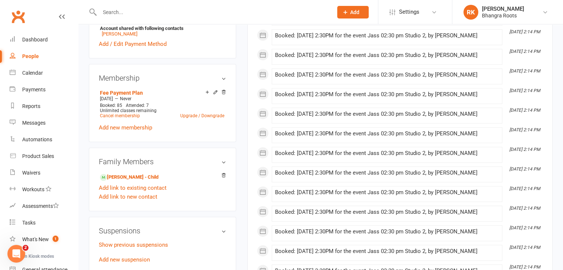
scroll to position [268, 0]
click at [129, 130] on link "Add new membership" at bounding box center [125, 127] width 53 height 7
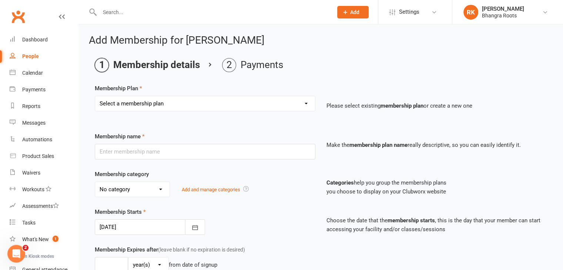
click at [306, 99] on select "Select a membership plan Create new Membership Plan MELTON - Fee Payment Plan F…" at bounding box center [205, 103] width 220 height 15
select select "10"
click at [95, 96] on select "Select a membership plan Create new Membership Plan MELTON - Fee Payment Plan F…" at bounding box center [205, 103] width 220 height 15
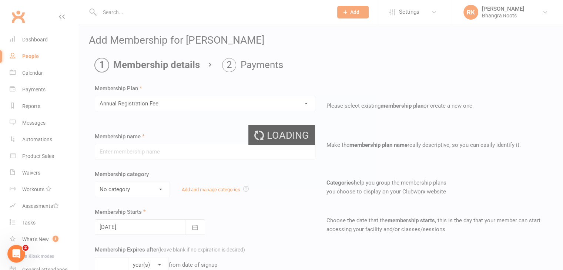
type input "Annual Registration Fee"
type input "0"
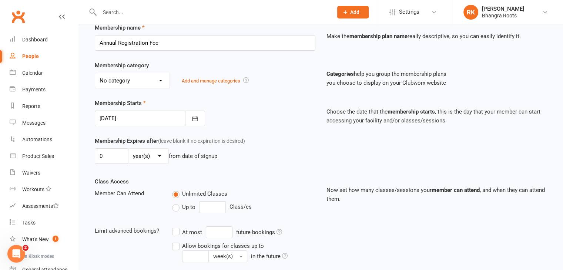
scroll to position [163, 0]
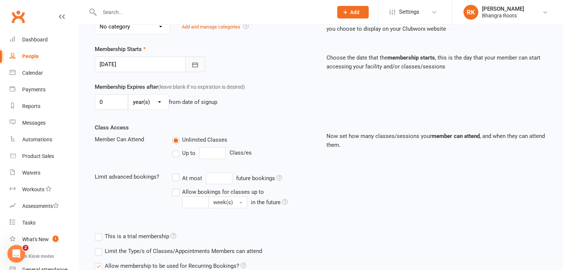
click at [193, 67] on button "button" at bounding box center [195, 65] width 20 height 16
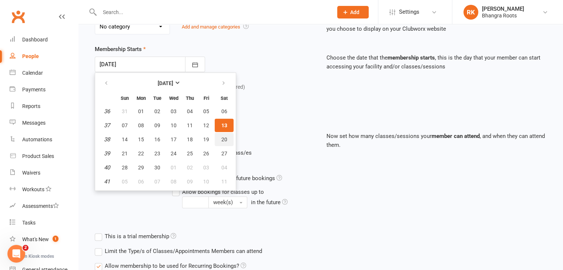
click at [224, 134] on button "20" at bounding box center [224, 139] width 19 height 13
type input "[DATE]"
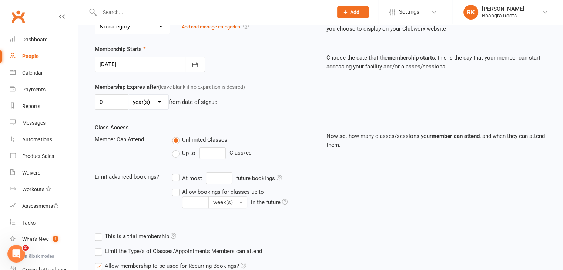
scroll to position [228, 0]
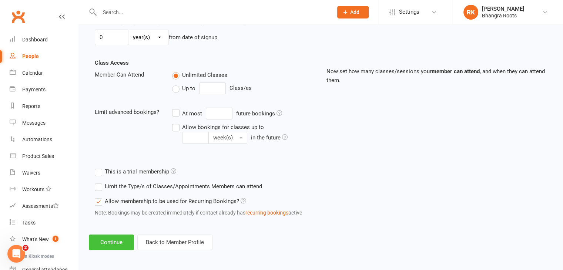
click at [111, 243] on button "Continue" at bounding box center [111, 243] width 45 height 16
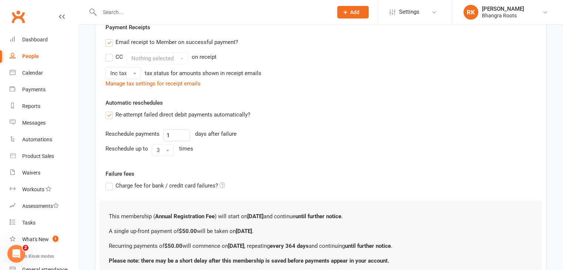
scroll to position [281, 0]
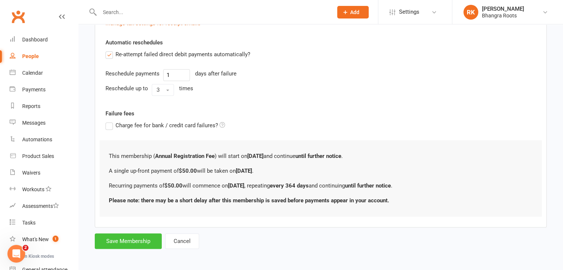
click at [136, 242] on button "Save Membership" at bounding box center [128, 241] width 67 height 16
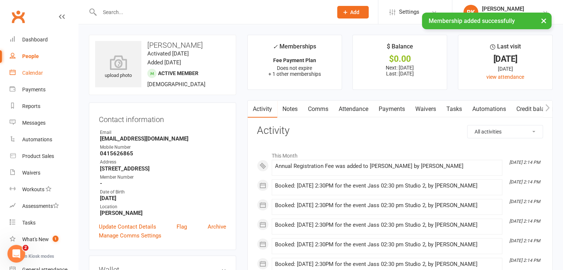
click at [34, 70] on div "Calendar" at bounding box center [32, 73] width 21 height 6
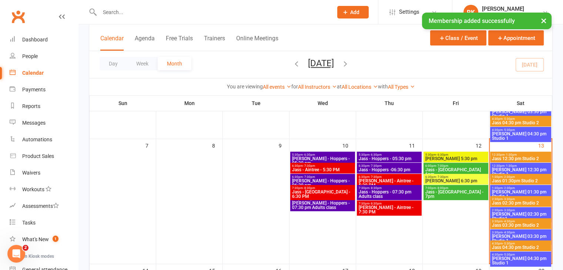
scroll to position [151, 0]
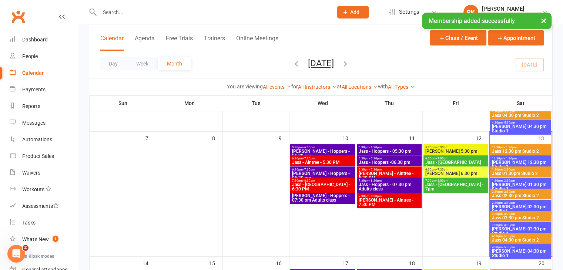
click at [524, 194] on span "Jass 02:30 pm Studio 2" at bounding box center [520, 196] width 58 height 4
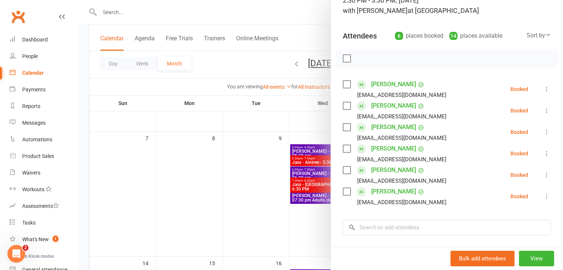
scroll to position [59, 0]
click at [481, 231] on input "search" at bounding box center [447, 228] width 208 height 16
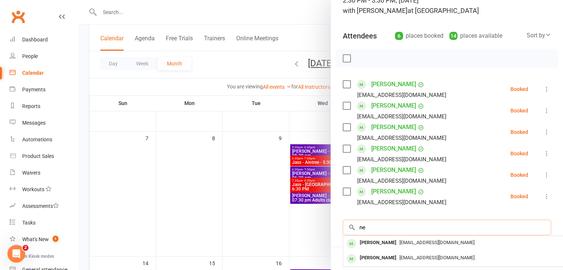
type input "n"
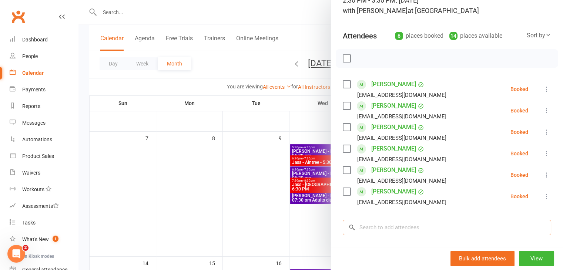
click at [371, 224] on input "search" at bounding box center [447, 228] width 208 height 16
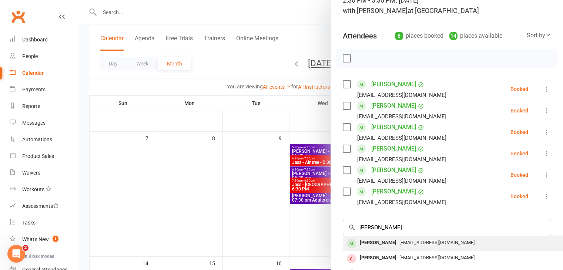
type input "balji"
click at [399, 243] on span "[EMAIL_ADDRESS][DOMAIN_NAME]" at bounding box center [436, 243] width 75 height 6
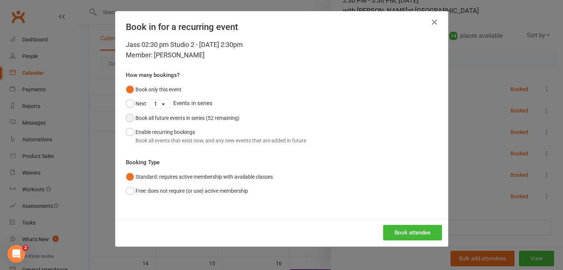
click at [127, 120] on button "Book all future events in series (52 remaining)" at bounding box center [183, 118] width 114 height 14
click at [414, 229] on button "Book attendee" at bounding box center [412, 233] width 59 height 16
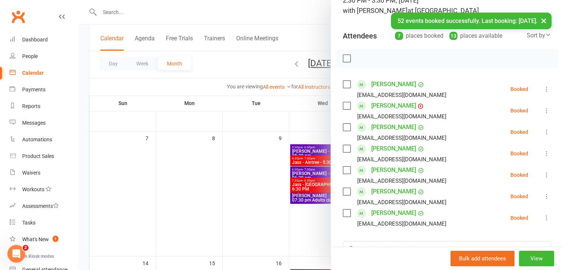
click at [379, 110] on link "[PERSON_NAME]" at bounding box center [393, 106] width 45 height 12
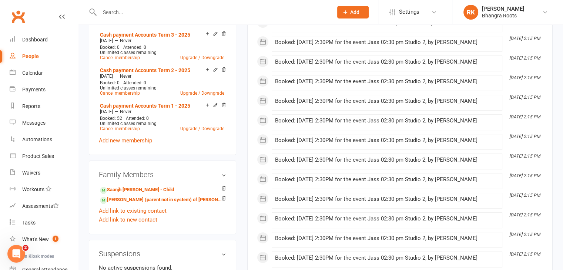
scroll to position [352, 0]
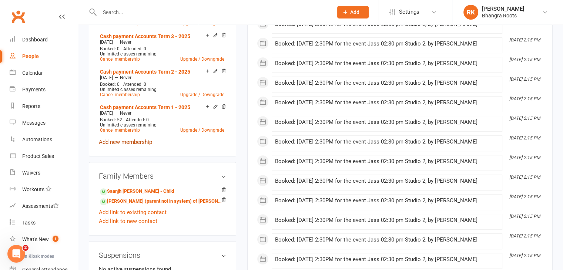
click at [135, 144] on link "Add new membership" at bounding box center [125, 142] width 53 height 7
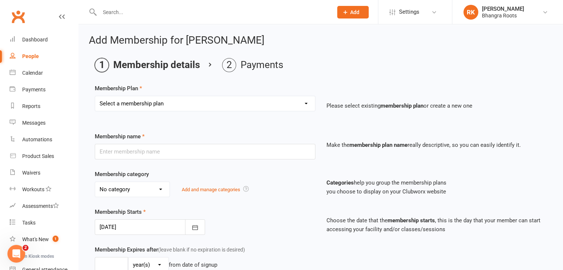
click at [292, 101] on select "Select a membership plan Create new Membership Plan MELTON - Fee Payment Plan F…" at bounding box center [205, 103] width 220 height 15
select select "10"
click at [95, 96] on select "Select a membership plan Create new Membership Plan MELTON - Fee Payment Plan F…" at bounding box center [205, 103] width 220 height 15
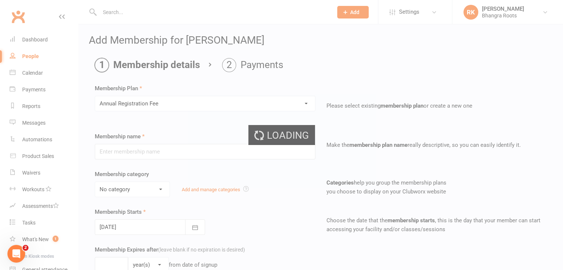
type input "Annual Registration Fee"
type input "0"
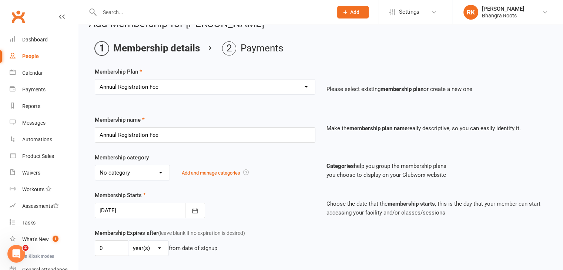
scroll to position [101, 0]
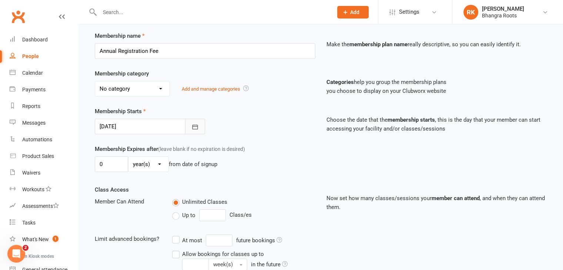
click at [201, 131] on button "button" at bounding box center [195, 127] width 20 height 16
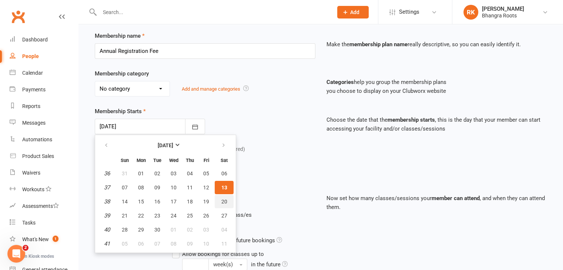
click at [224, 202] on span "20" at bounding box center [224, 202] width 6 height 6
type input "[DATE]"
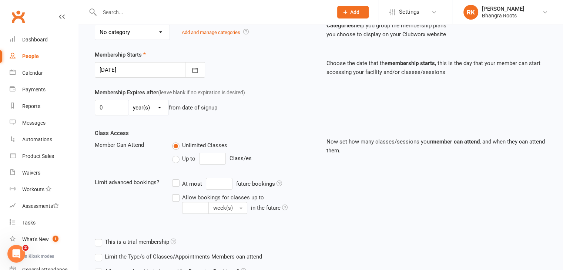
scroll to position [228, 0]
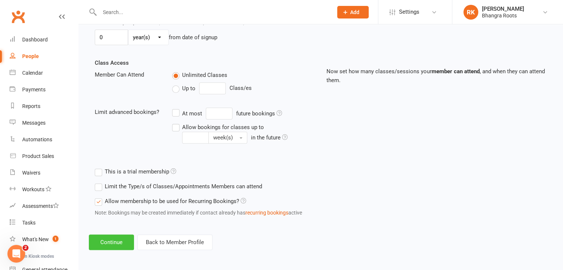
click at [115, 242] on button "Continue" at bounding box center [111, 243] width 45 height 16
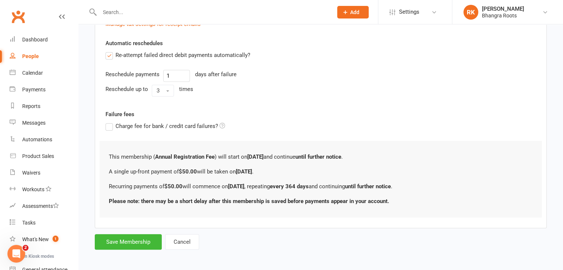
scroll to position [281, 0]
click at [126, 241] on button "Save Membership" at bounding box center [128, 241] width 67 height 16
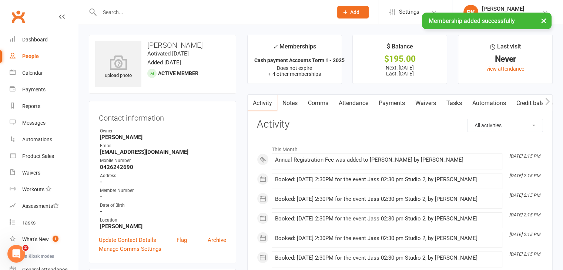
click at [387, 107] on link "Payments" at bounding box center [391, 103] width 37 height 17
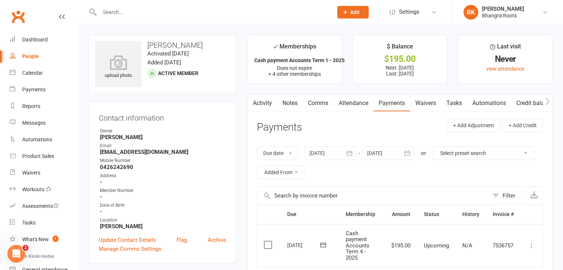
click at [290, 104] on link "Notes" at bounding box center [290, 103] width 26 height 17
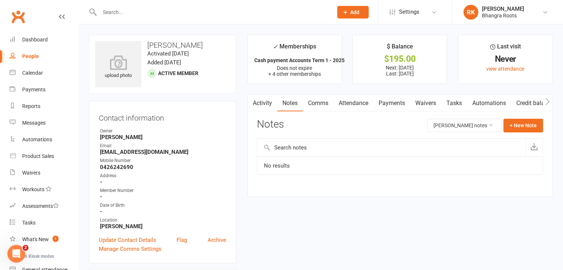
click at [192, 14] on input "text" at bounding box center [212, 12] width 230 height 10
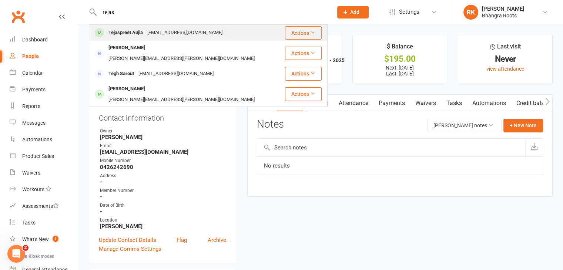
type input "tejas"
click at [149, 33] on div "[EMAIL_ADDRESS][DOMAIN_NAME]" at bounding box center [185, 32] width 80 height 11
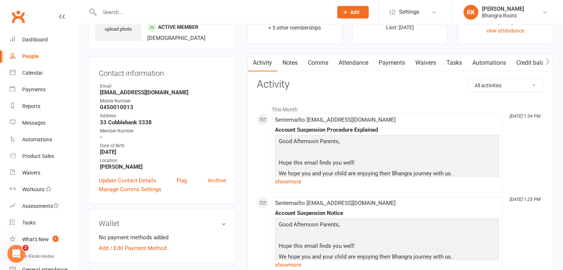
scroll to position [47, 0]
click at [409, 64] on link "Payments" at bounding box center [391, 61] width 37 height 17
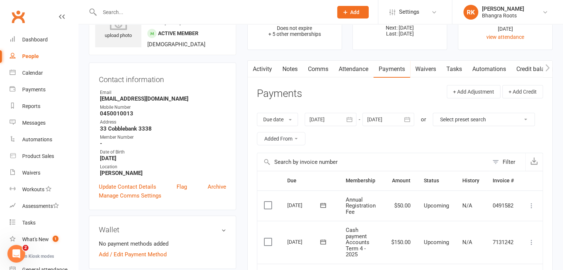
scroll to position [40, 0]
click at [349, 123] on button "button" at bounding box center [349, 118] width 13 height 13
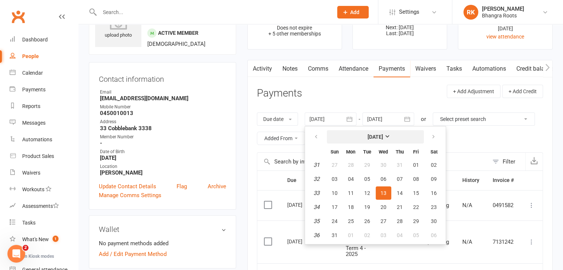
click at [390, 140] on button "[DATE]" at bounding box center [375, 136] width 97 height 13
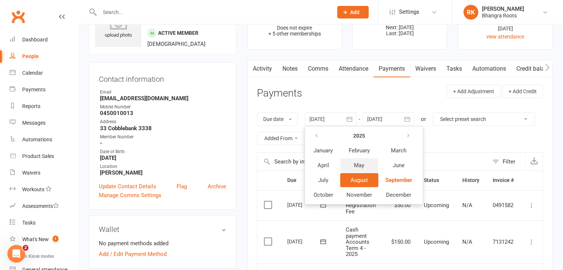
click at [363, 163] on span "May" at bounding box center [359, 165] width 10 height 7
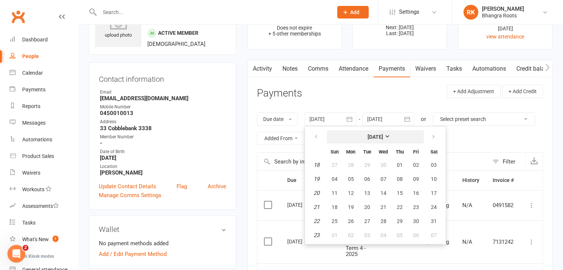
click at [383, 137] on strong "[DATE]" at bounding box center [375, 137] width 16 height 6
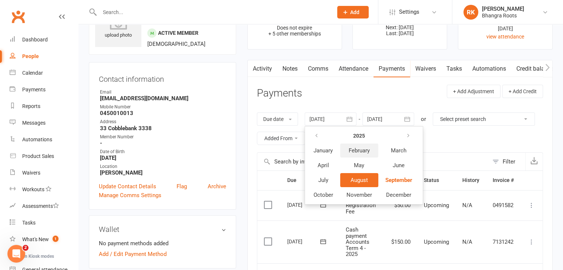
click at [366, 149] on span "February" at bounding box center [359, 150] width 21 height 7
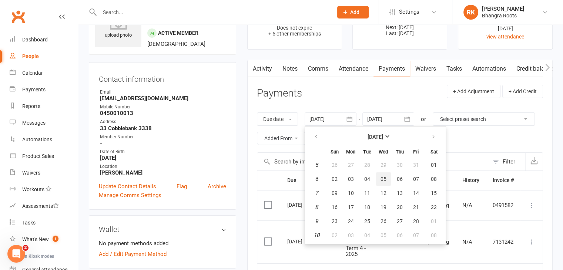
click at [385, 179] on span "05" at bounding box center [383, 179] width 6 height 6
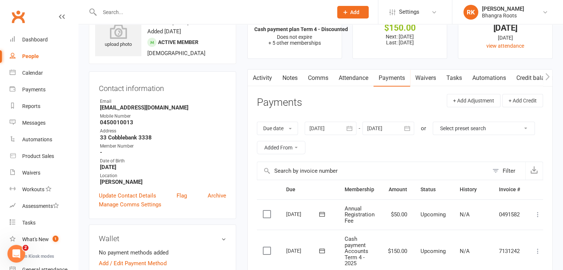
scroll to position [30, 0]
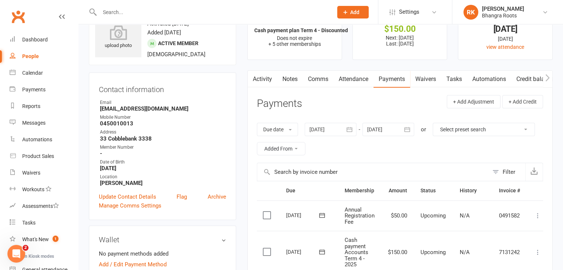
click at [349, 129] on icon "button" at bounding box center [349, 129] width 7 height 7
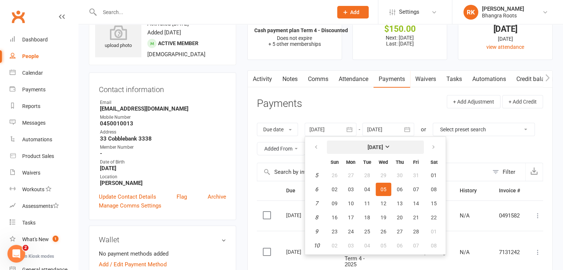
click at [383, 147] on strong "February 2025" at bounding box center [375, 147] width 16 height 6
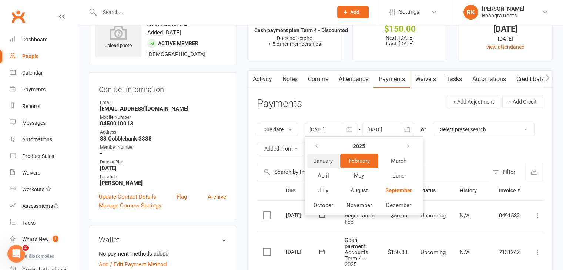
click at [320, 162] on span "January" at bounding box center [322, 161] width 19 height 7
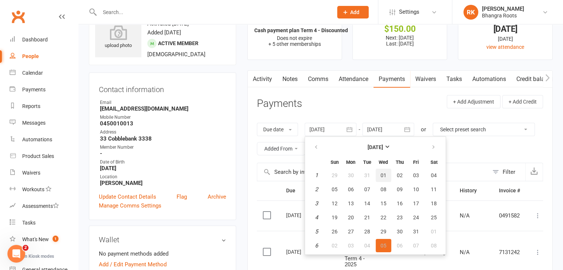
click at [380, 175] on span "01" at bounding box center [383, 175] width 6 height 6
type input "01 Jan 2025"
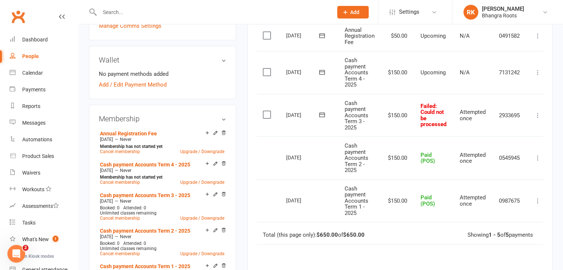
scroll to position [0, 9]
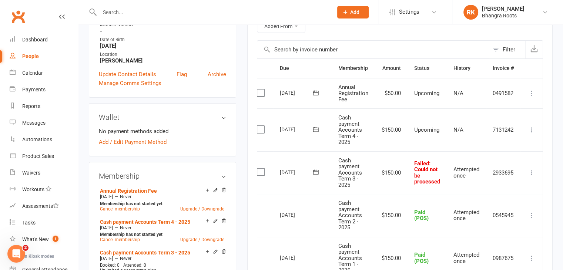
click at [514, 246] on td "0987675" at bounding box center [503, 258] width 34 height 43
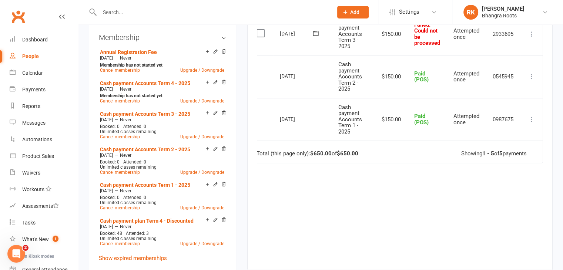
scroll to position [288, 0]
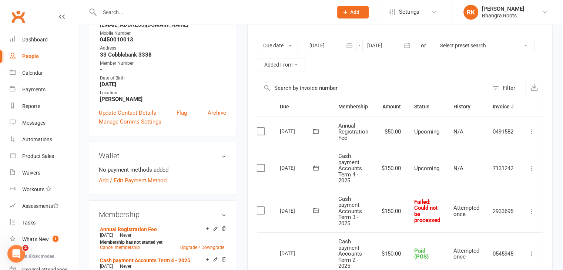
click at [517, 254] on td "0545945" at bounding box center [503, 253] width 34 height 43
click at [517, 260] on td "0545945" at bounding box center [503, 253] width 34 height 43
click at [519, 266] on td "0545945" at bounding box center [503, 253] width 34 height 43
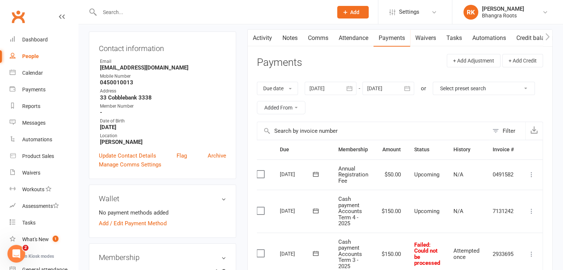
click at [518, 259] on td "2933695" at bounding box center [503, 254] width 34 height 43
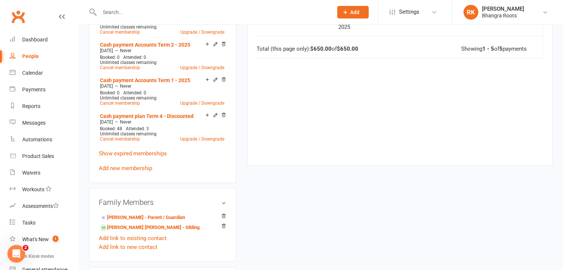
scroll to position [399, 0]
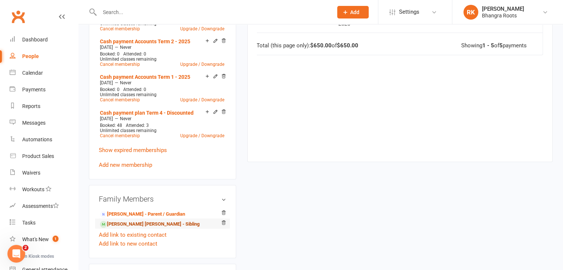
click at [147, 224] on link "Gurtaj singh Aujla - Sibling" at bounding box center [150, 225] width 100 height 8
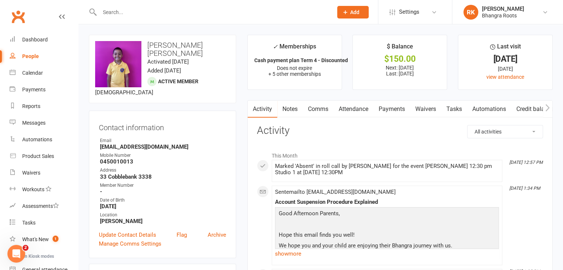
click at [394, 108] on link "Payments" at bounding box center [391, 109] width 37 height 17
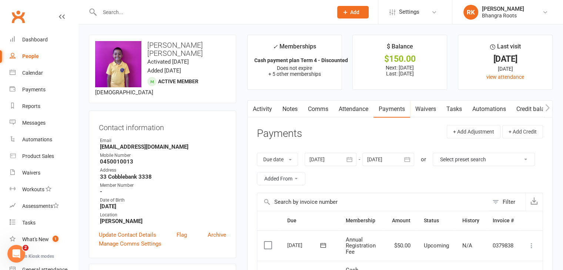
click at [517, 238] on td "0379838" at bounding box center [503, 246] width 34 height 31
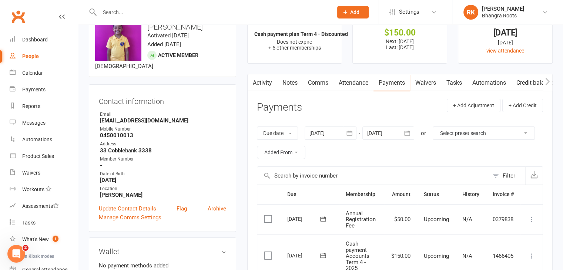
scroll to position [26, 0]
click at [345, 137] on button "button" at bounding box center [349, 133] width 13 height 13
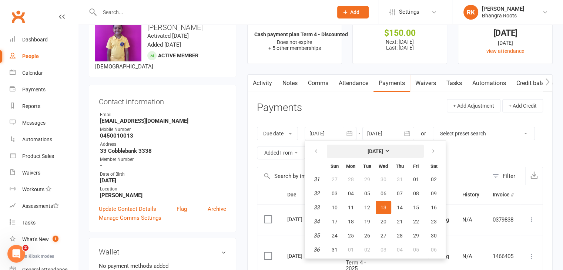
click at [384, 157] on button "[DATE]" at bounding box center [375, 151] width 97 height 13
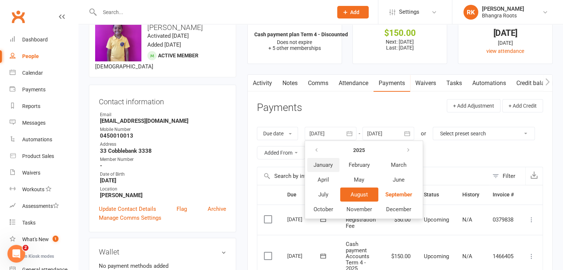
click at [327, 164] on span "January" at bounding box center [322, 165] width 19 height 7
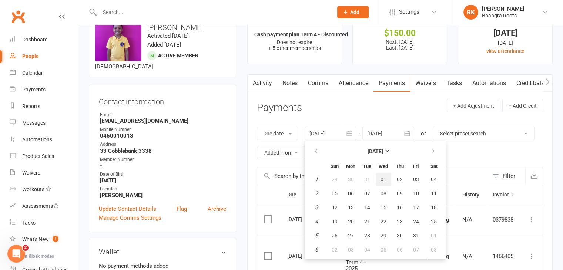
click at [386, 178] on span "01" at bounding box center [383, 180] width 6 height 6
type input "01 Jan 2025"
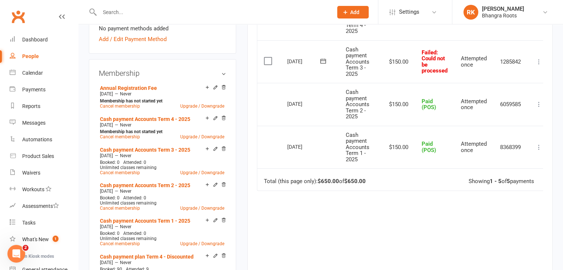
scroll to position [265, 0]
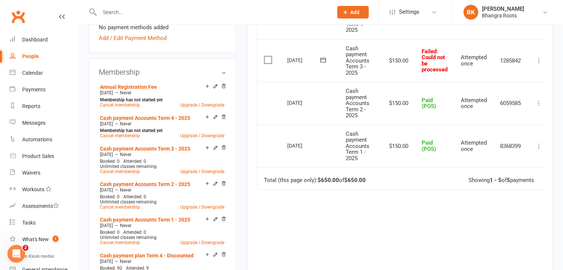
click at [516, 217] on div "Due Contact Membership Amount Status History Invoice # Select this 27 Sep 2025 …" at bounding box center [400, 115] width 286 height 339
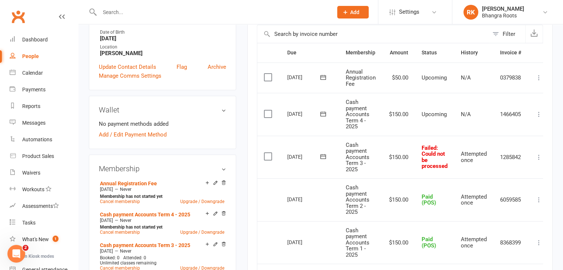
scroll to position [166, 0]
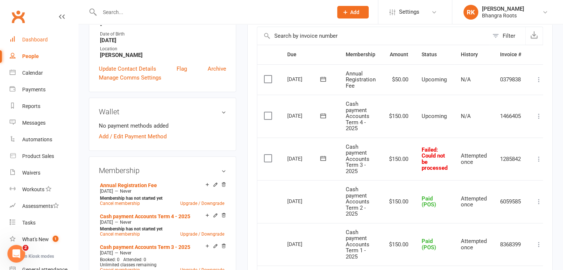
click at [40, 35] on link "Dashboard" at bounding box center [44, 39] width 68 height 17
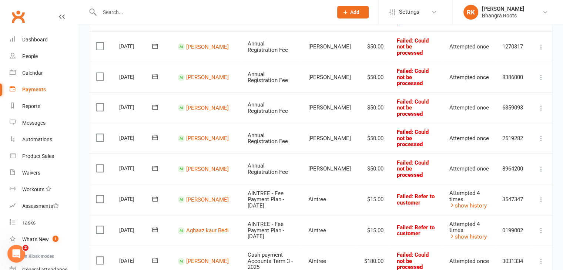
scroll to position [243, 0]
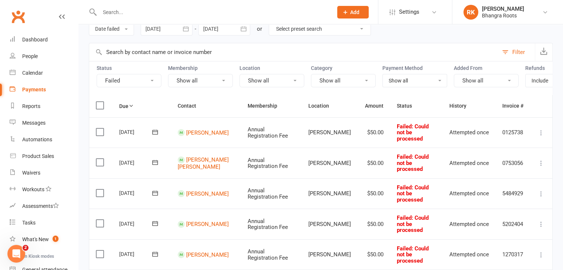
scroll to position [36, 0]
click at [187, 29] on icon "button" at bounding box center [185, 28] width 7 height 7
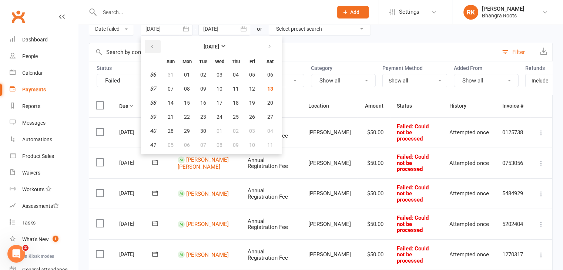
click at [151, 46] on icon "button" at bounding box center [151, 47] width 5 height 6
click at [207, 75] on button "01" at bounding box center [203, 74] width 16 height 13
type input "01 Jul 2025"
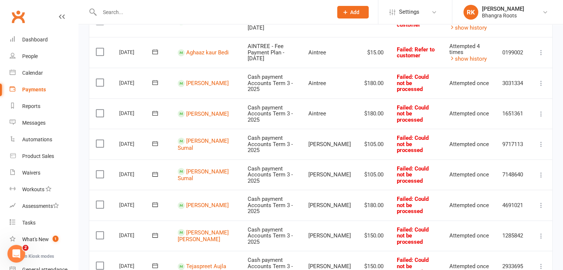
scroll to position [422, 0]
click at [196, 168] on link "[PERSON_NAME] Sumal" at bounding box center [203, 175] width 51 height 14
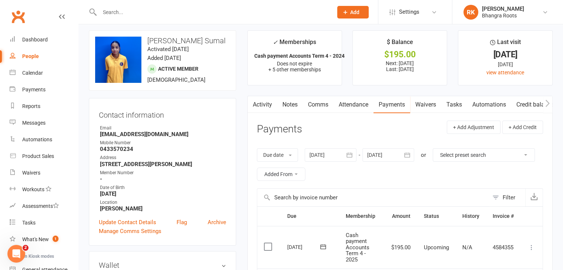
scroll to position [1, 0]
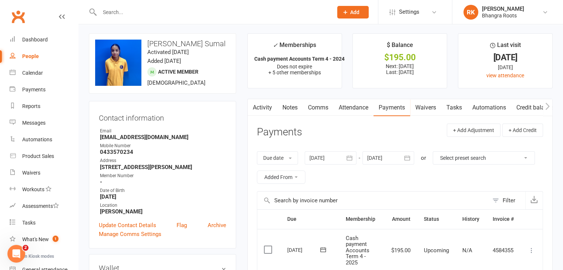
click at [351, 162] on button "button" at bounding box center [349, 157] width 13 height 13
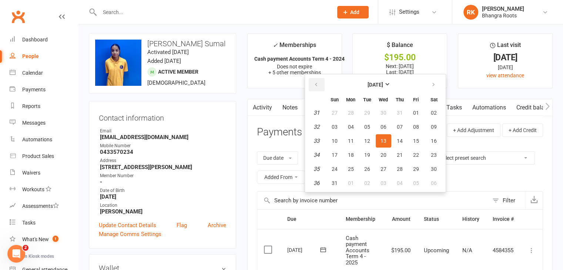
click at [314, 80] on button "button" at bounding box center [317, 84] width 16 height 13
click at [377, 112] on button "04" at bounding box center [384, 112] width 16 height 13
type input "04 Jun 2025"
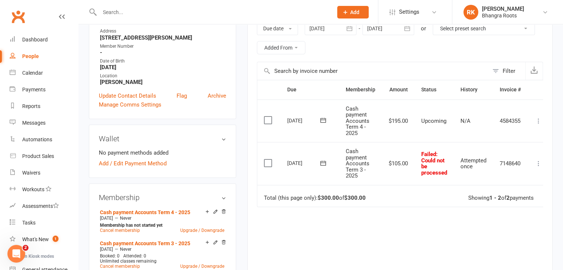
scroll to position [0, 0]
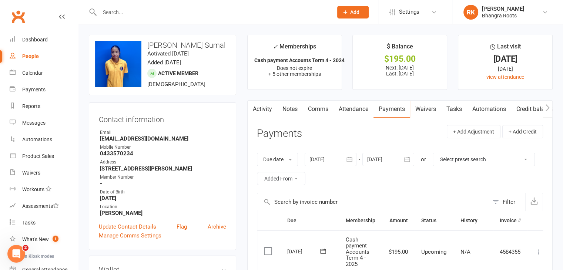
click at [291, 106] on link "Notes" at bounding box center [290, 109] width 26 height 17
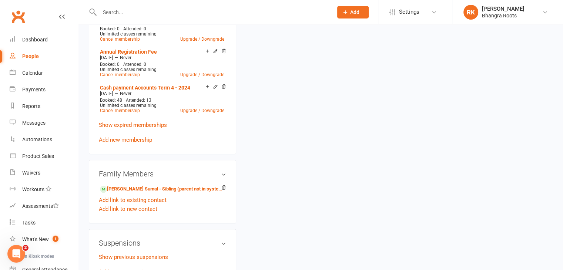
scroll to position [429, 0]
click at [175, 187] on link "Gurleen kaur Sumal - Sibling (parent not in system)" at bounding box center [161, 189] width 122 height 8
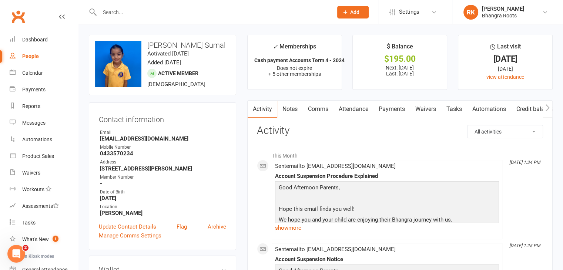
click at [289, 110] on link "Notes" at bounding box center [290, 109] width 26 height 17
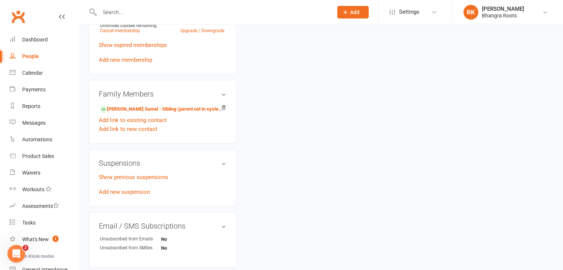
scroll to position [510, 0]
click at [149, 106] on link "Mehakpreet Kaur Sumal - Sibling (parent not in system)" at bounding box center [161, 109] width 122 height 8
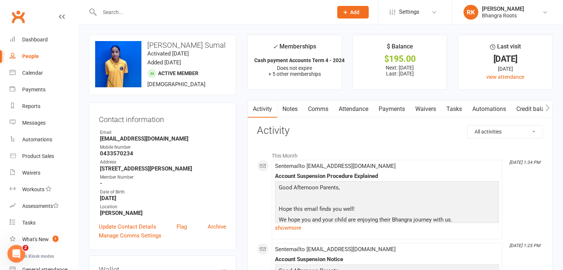
click at [386, 112] on link "Payments" at bounding box center [391, 109] width 37 height 17
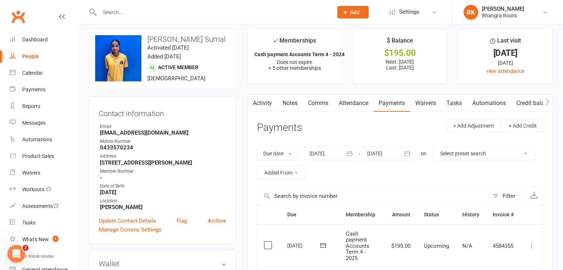
scroll to position [5, 0]
click at [348, 153] on icon "button" at bounding box center [350, 154] width 6 height 5
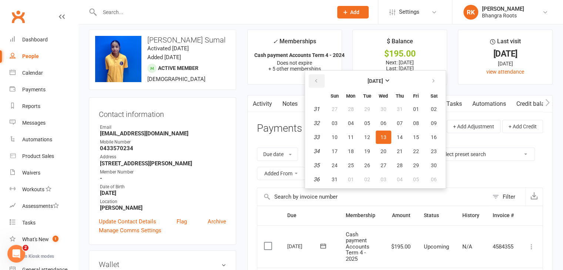
click at [319, 79] on icon "button" at bounding box center [315, 81] width 5 height 6
click at [340, 108] on button "01" at bounding box center [335, 108] width 16 height 13
type input "01 Jun 2025"
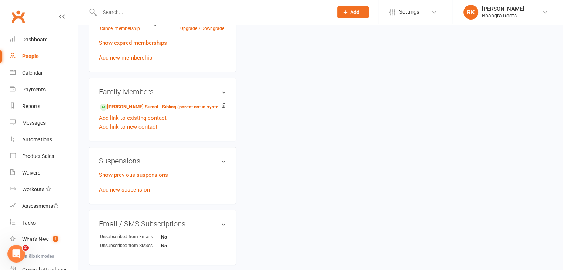
scroll to position [511, 0]
click at [170, 107] on link "Gurleen kaur Sumal - Sibling (parent not in system)" at bounding box center [161, 108] width 122 height 8
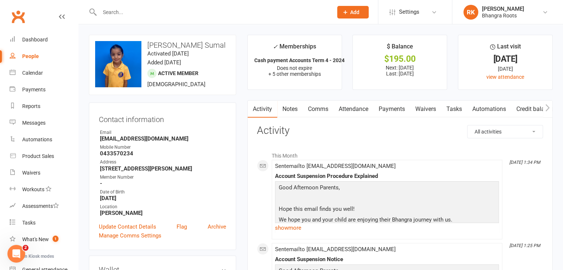
click at [394, 108] on link "Payments" at bounding box center [391, 109] width 37 height 17
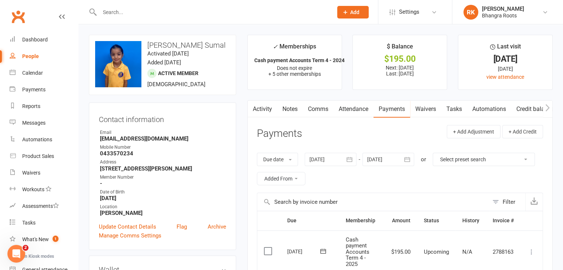
click at [342, 161] on div at bounding box center [331, 159] width 52 height 13
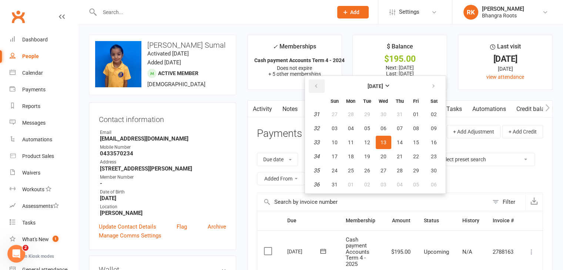
click at [322, 82] on button "button" at bounding box center [317, 86] width 16 height 13
click at [395, 113] on button "01" at bounding box center [400, 114] width 16 height 13
type input "01 May 2025"
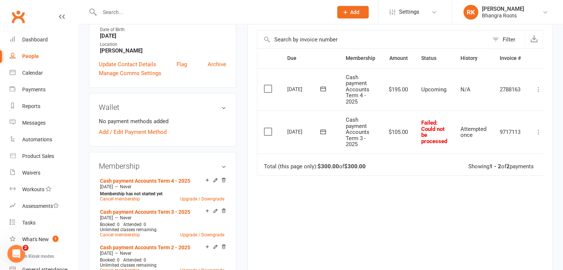
scroll to position [163, 0]
click at [26, 39] on div "Dashboard" at bounding box center [35, 40] width 26 height 6
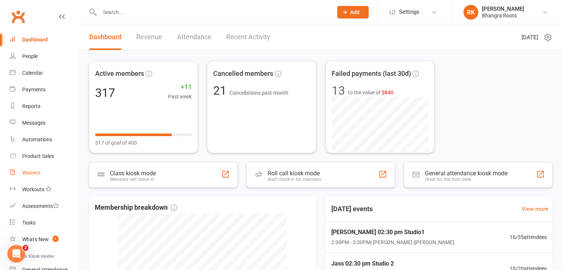
click at [28, 170] on div "Waivers" at bounding box center [31, 173] width 18 height 6
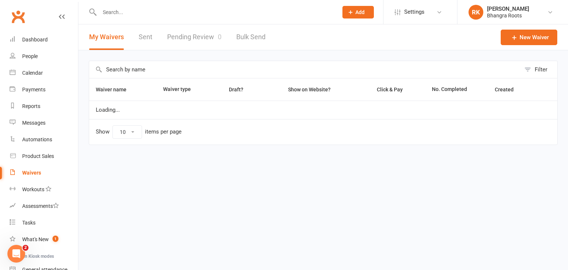
select select "25"
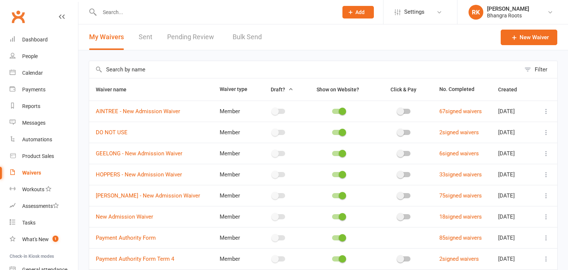
select select "25"
click at [187, 41] on link "Pending Review 1" at bounding box center [194, 37] width 54 height 26
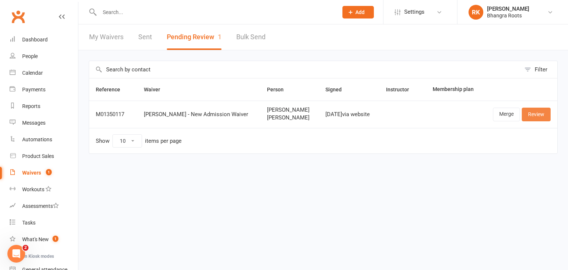
click at [533, 115] on link "Review" at bounding box center [536, 114] width 29 height 13
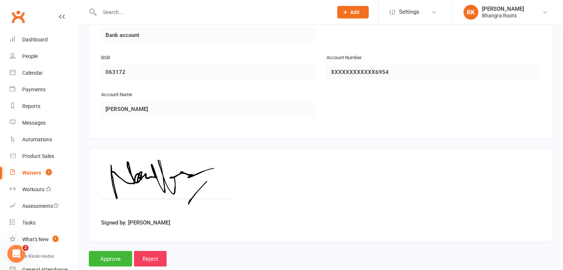
scroll to position [1445, 0]
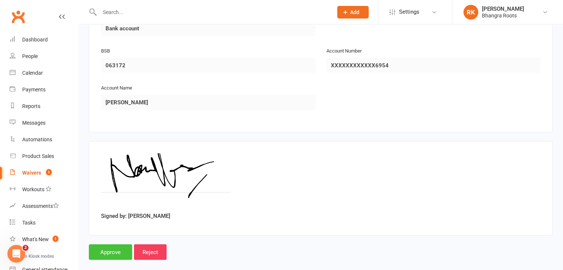
click at [106, 246] on input "Approve" at bounding box center [110, 253] width 43 height 16
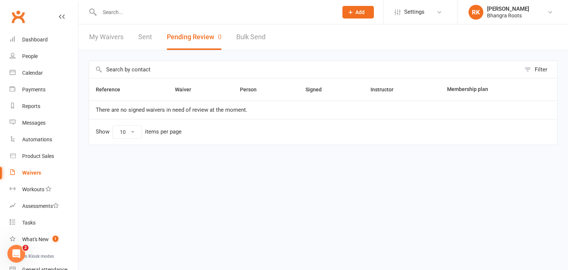
click at [113, 11] on input "text" at bounding box center [215, 12] width 236 height 10
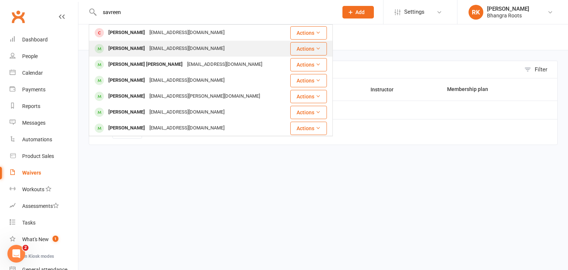
type input "savreen"
click at [117, 43] on div "Savreen Kaur r.navkaur88@gmail.com" at bounding box center [188, 48] width 196 height 15
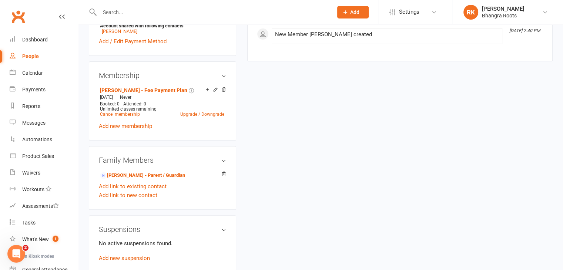
scroll to position [266, 0]
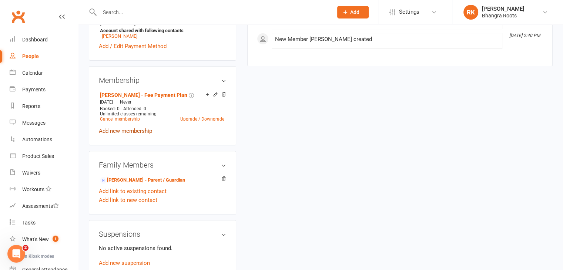
click at [134, 128] on link "Add new membership" at bounding box center [125, 131] width 53 height 7
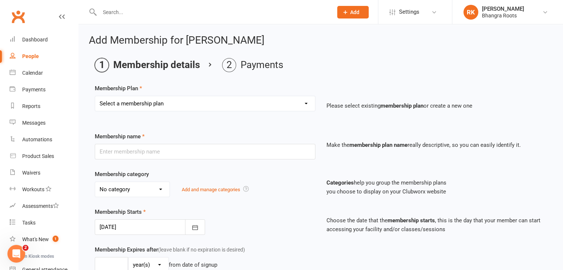
click at [301, 101] on select "Select a membership plan Create new Membership Plan MELTON - Fee Payment Plan F…" at bounding box center [205, 103] width 220 height 15
select select "10"
click at [95, 96] on select "Select a membership plan Create new Membership Plan MELTON - Fee Payment Plan F…" at bounding box center [205, 103] width 220 height 15
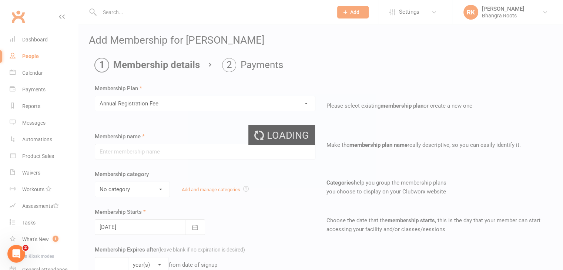
type input "Annual Registration Fee"
type input "0"
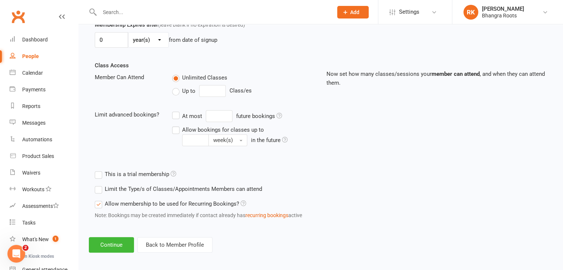
scroll to position [228, 0]
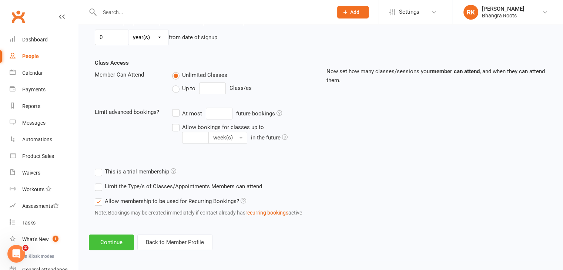
click at [114, 243] on button "Continue" at bounding box center [111, 243] width 45 height 16
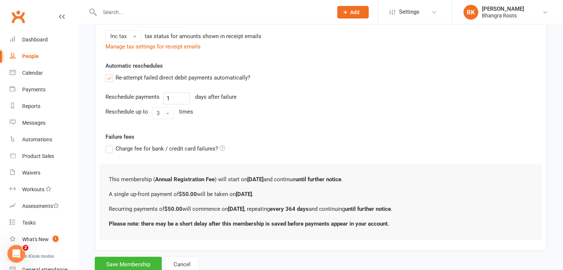
scroll to position [281, 0]
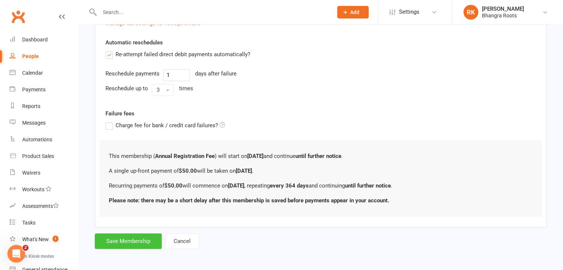
click at [135, 236] on button "Save Membership" at bounding box center [128, 241] width 67 height 16
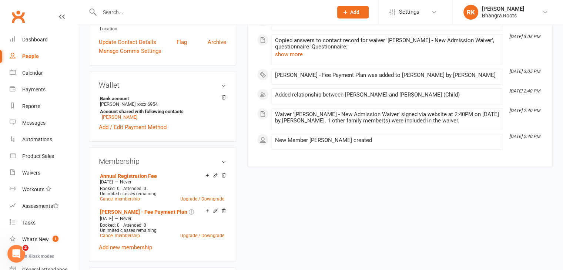
scroll to position [190, 0]
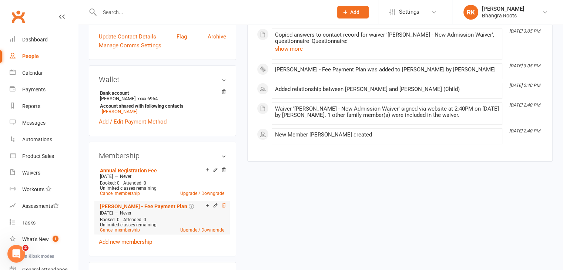
click at [223, 203] on icon at bounding box center [223, 205] width 5 height 5
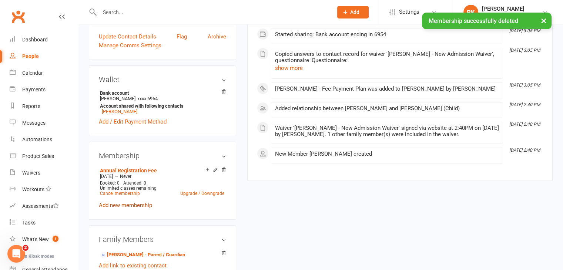
click at [141, 202] on link "Add new membership" at bounding box center [125, 205] width 53 height 7
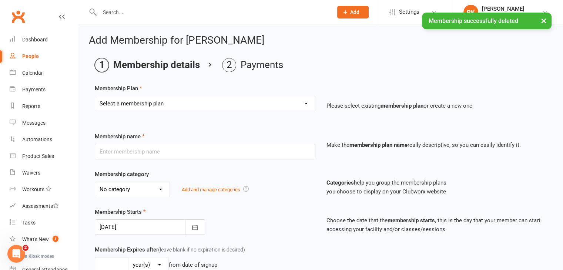
click at [303, 101] on select "Select a membership plan Create new Membership Plan MELTON - Fee Payment Plan F…" at bounding box center [205, 103] width 220 height 15
select select "8"
click at [95, 96] on select "Select a membership plan Create new Membership Plan MELTON - Fee Payment Plan F…" at bounding box center [205, 103] width 220 height 15
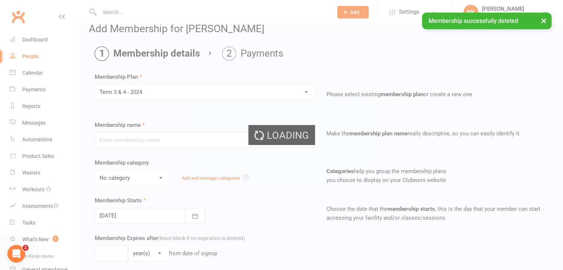
type input "Term 3 & 4 - 2024"
type input "0"
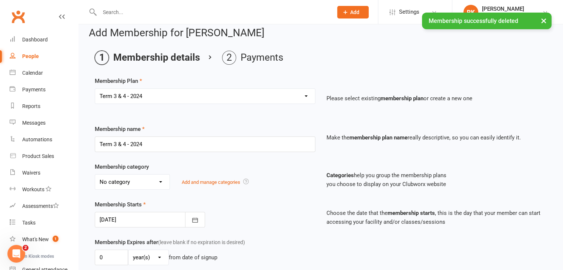
scroll to position [2, 0]
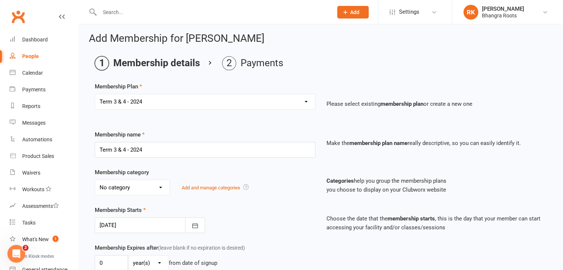
click at [303, 100] on select "Select a membership plan Create new Membership Plan MELTON - Fee Payment Plan F…" at bounding box center [205, 101] width 220 height 15
select select "1"
click at [95, 94] on select "Select a membership plan Create new Membership Plan MELTON - Fee Payment Plan F…" at bounding box center [205, 101] width 220 height 15
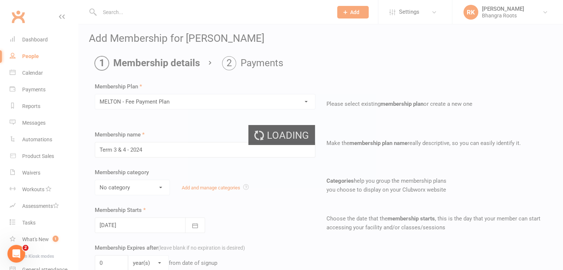
type input "[PERSON_NAME] - Fee Payment Plan"
select select "0"
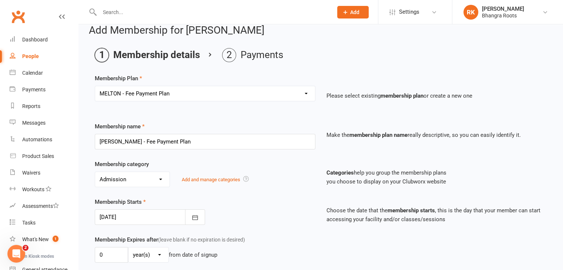
scroll to position [36, 0]
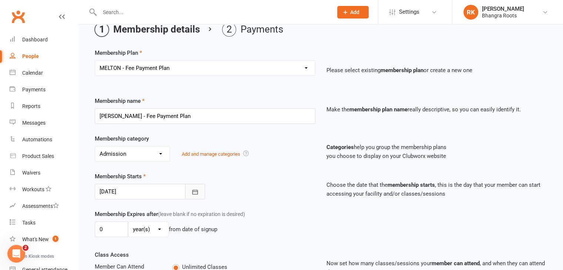
click at [195, 192] on icon "button" at bounding box center [194, 191] width 7 height 7
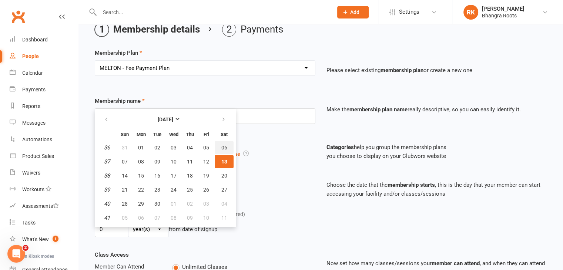
click at [226, 146] on button "06" at bounding box center [224, 147] width 19 height 13
type input "06 Sep 2025"
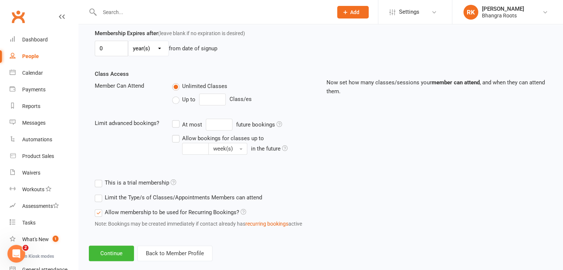
scroll to position [228, 0]
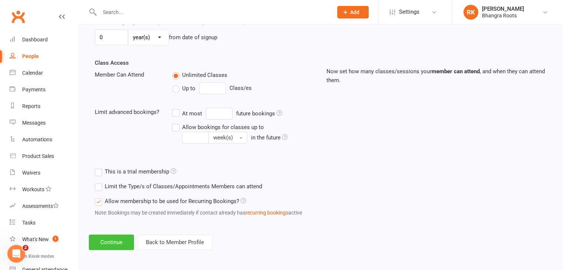
click at [117, 243] on button "Continue" at bounding box center [111, 243] width 45 height 16
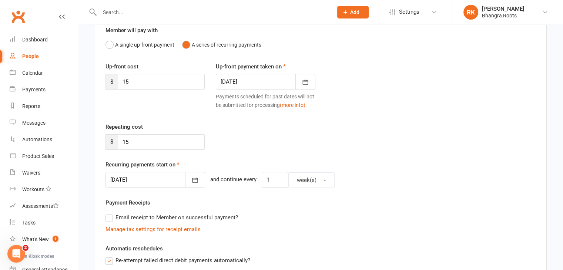
scroll to position [65, 0]
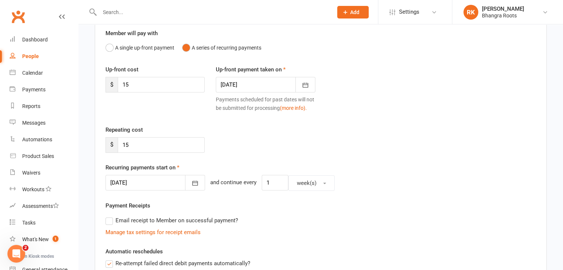
click at [263, 244] on div "Member will pay with A single up-front payment A series of recurring payments U…" at bounding box center [321, 227] width 452 height 419
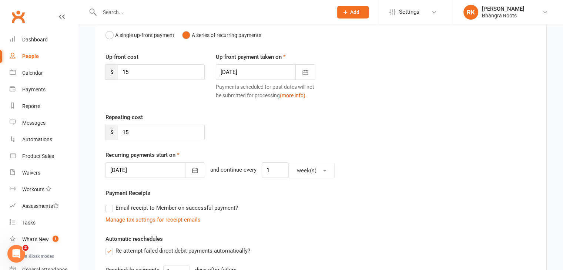
scroll to position [275, 0]
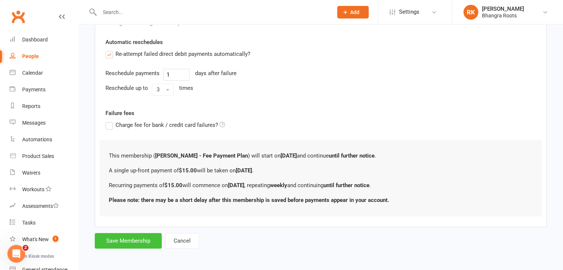
click at [125, 243] on button "Save Membership" at bounding box center [128, 241] width 67 height 16
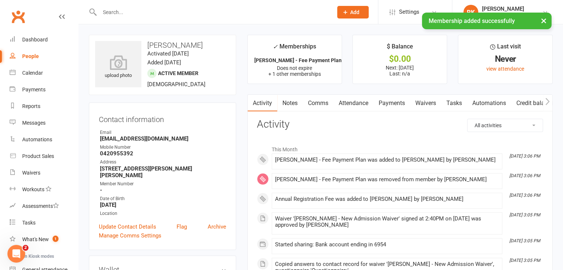
click at [392, 105] on link "Payments" at bounding box center [391, 103] width 37 height 17
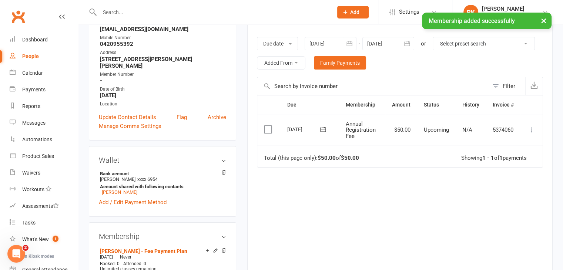
scroll to position [110, 0]
click at [350, 47] on button "button" at bounding box center [349, 43] width 13 height 13
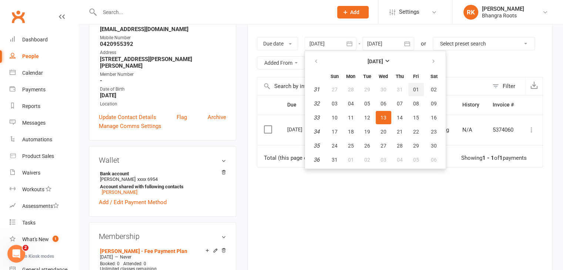
click at [414, 87] on span "01" at bounding box center [416, 90] width 6 height 6
type input "01 Aug 2025"
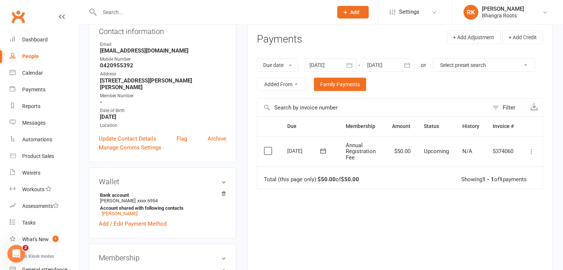
scroll to position [89, 0]
click at [351, 70] on button "button" at bounding box center [349, 64] width 13 height 13
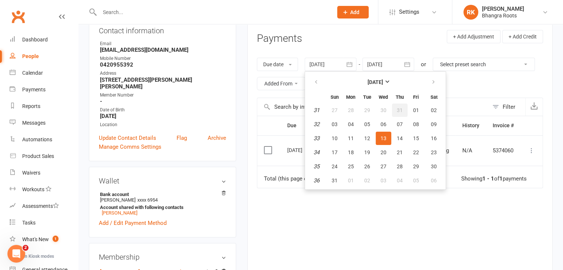
click at [400, 108] on span "31" at bounding box center [400, 110] width 6 height 6
type input "31 Jul 2025"
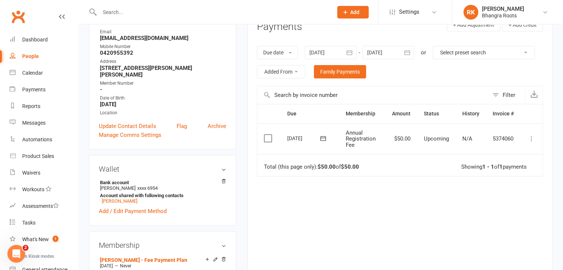
scroll to position [84, 0]
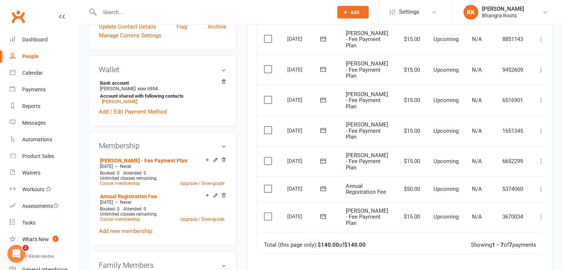
scroll to position [200, 0]
click at [537, 221] on icon at bounding box center [540, 217] width 7 height 7
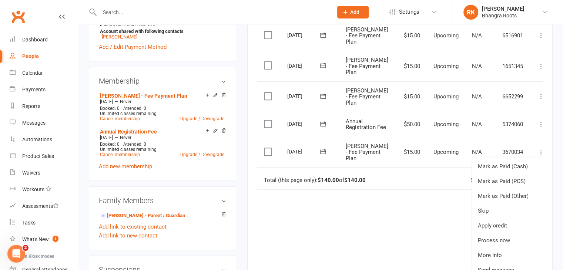
scroll to position [267, 0]
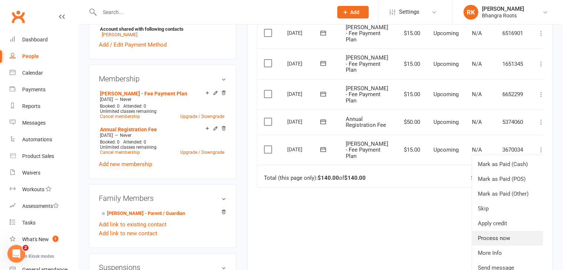
click at [483, 244] on link "Process now" at bounding box center [508, 238] width 73 height 15
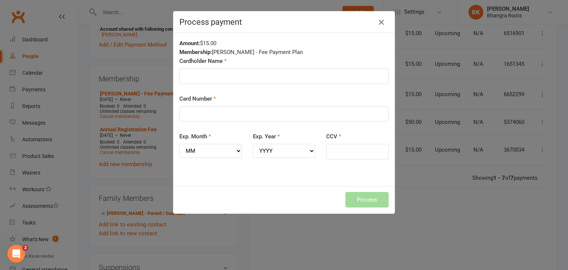
click at [377, 25] on icon "button" at bounding box center [381, 22] width 9 height 9
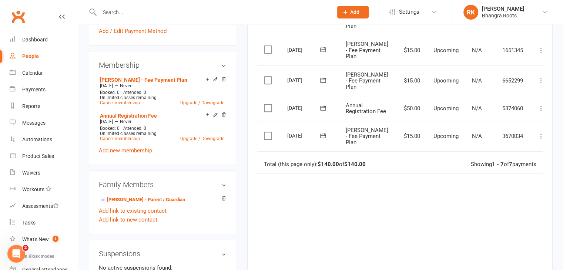
scroll to position [281, 0]
click at [537, 140] on icon at bounding box center [540, 135] width 7 height 7
click at [321, 137] on icon at bounding box center [322, 135] width 7 height 7
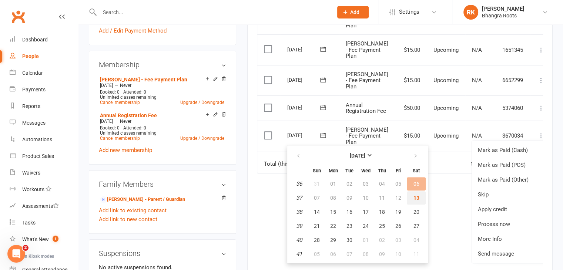
click at [418, 199] on button "13" at bounding box center [416, 197] width 19 height 13
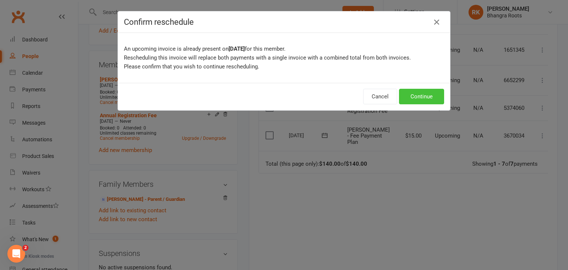
click at [424, 95] on button "Continue" at bounding box center [421, 97] width 45 height 16
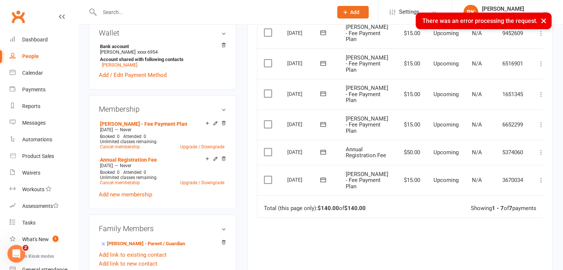
scroll to position [231, 0]
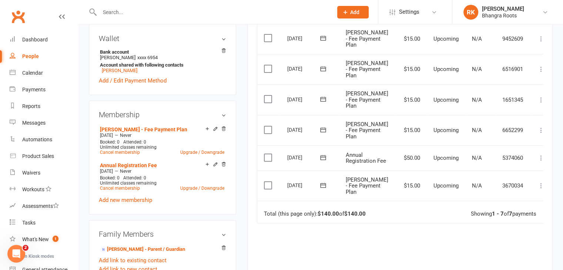
click at [537, 189] on icon at bounding box center [540, 185] width 7 height 7
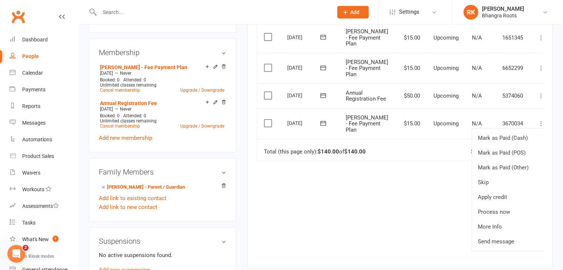
scroll to position [294, 0]
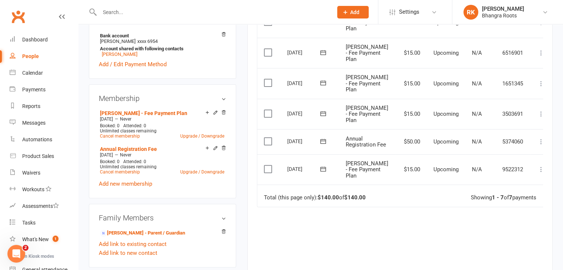
scroll to position [247, 0]
click at [327, 173] on button at bounding box center [323, 169] width 15 height 8
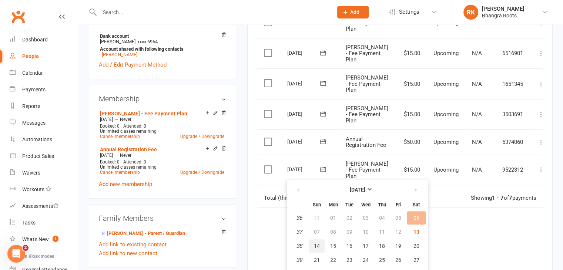
click at [318, 248] on button "14" at bounding box center [317, 245] width 16 height 13
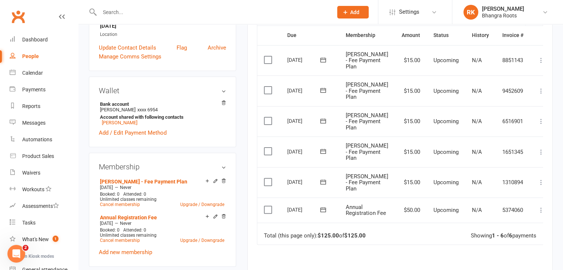
click at [427, 219] on td "Upcoming" at bounding box center [446, 210] width 38 height 25
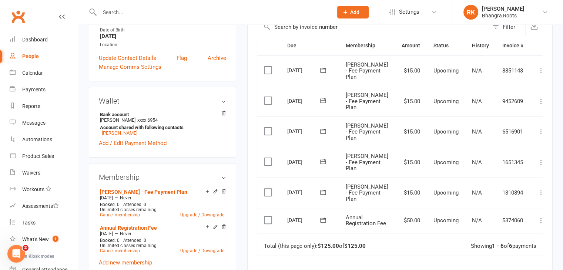
scroll to position [168, 0]
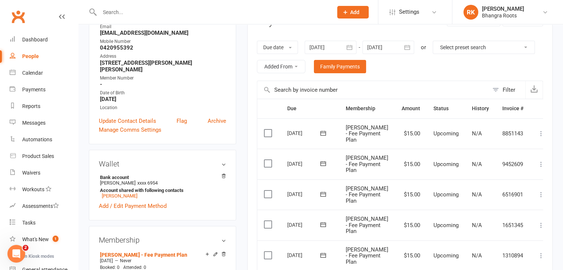
scroll to position [85, 0]
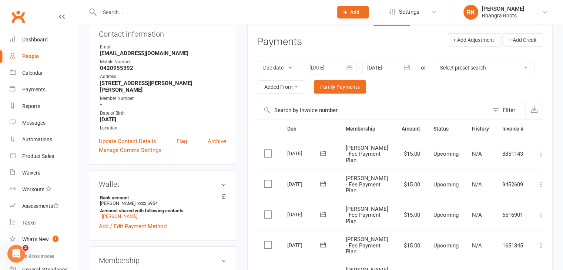
click at [351, 68] on icon "button" at bounding box center [349, 67] width 7 height 7
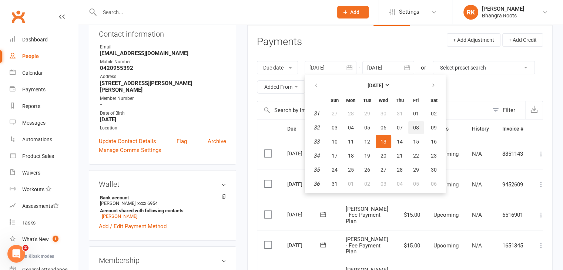
click at [417, 125] on span "08" at bounding box center [416, 128] width 6 height 6
type input "[DATE]"
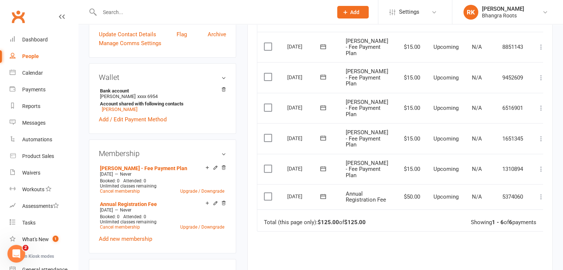
scroll to position [192, 0]
click at [537, 171] on button at bounding box center [541, 169] width 9 height 9
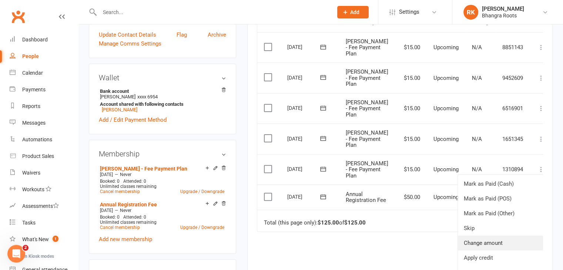
click at [487, 243] on link "Change amount" at bounding box center [501, 243] width 87 height 15
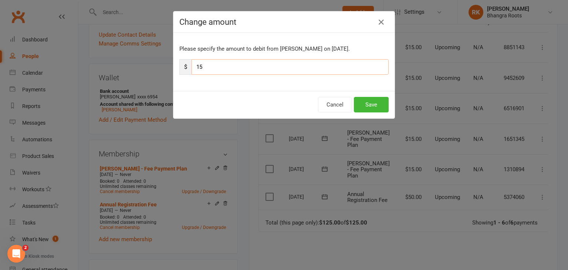
click at [263, 65] on input "15" at bounding box center [290, 67] width 197 height 16
type input "1"
type input "30"
click at [369, 104] on button "Save" at bounding box center [371, 105] width 35 height 16
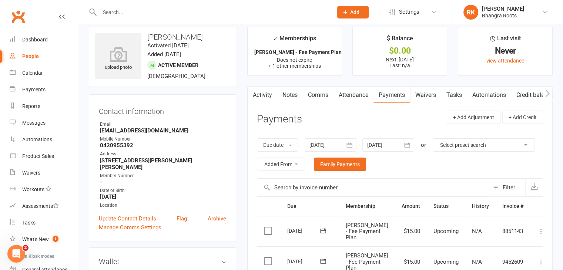
scroll to position [0, 0]
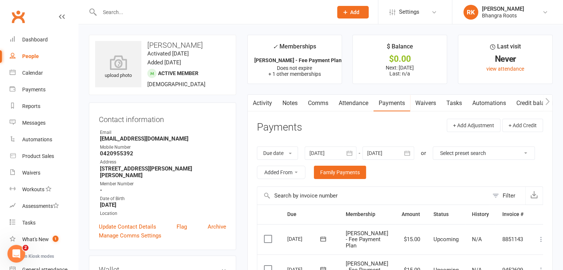
click at [293, 100] on link "Notes" at bounding box center [290, 103] width 26 height 17
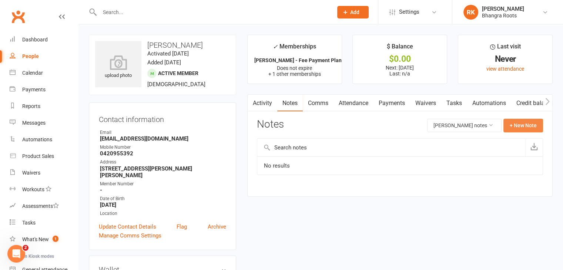
click at [518, 130] on button "+ New Note" at bounding box center [523, 125] width 40 height 13
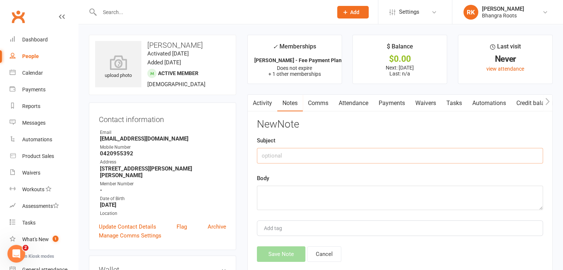
click at [280, 155] on input "text" at bounding box center [400, 156] width 286 height 16
type input "start date"
click at [305, 196] on textarea at bounding box center [400, 198] width 286 height 24
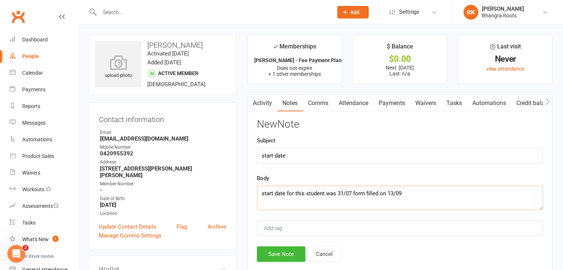
click at [350, 194] on textarea "start date for this student was 31/07 form filled on 13/09" at bounding box center [400, 198] width 286 height 24
click at [422, 191] on textarea "start date for this student was 31/08 form filled on 13/09" at bounding box center [400, 198] width 286 height 24
type textarea "start date for this student was 31/08 form filled on 13/09"
click at [284, 254] on button "Save Note" at bounding box center [281, 254] width 48 height 16
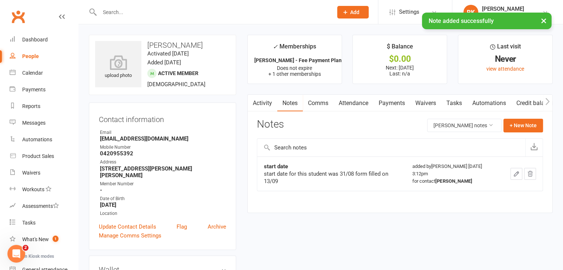
click at [515, 174] on icon "button" at bounding box center [516, 174] width 7 height 7
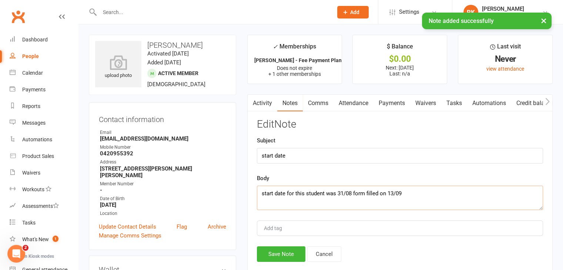
click at [434, 193] on textarea "start date for this student was 31/08 form filled on 13/09" at bounding box center [400, 198] width 286 height 24
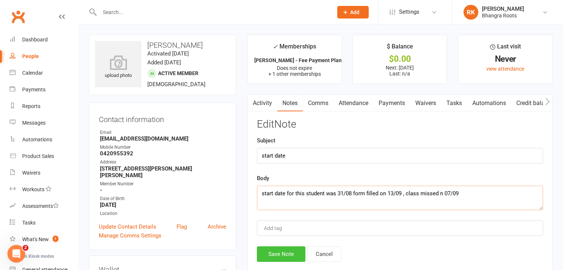
type textarea "start date for this student was 31/08 form filled on 13/09 , class missed n 07/…"
click at [277, 255] on button "Save Note" at bounding box center [281, 254] width 48 height 16
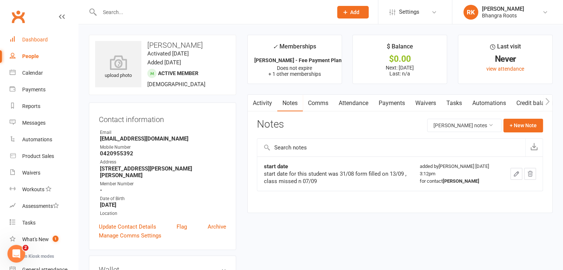
click at [22, 37] on div "Dashboard" at bounding box center [35, 40] width 26 height 6
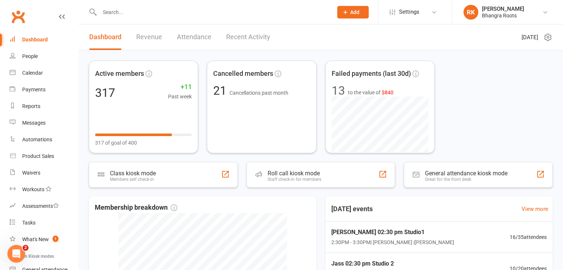
click at [194, 38] on link "Attendance" at bounding box center [194, 37] width 34 height 26
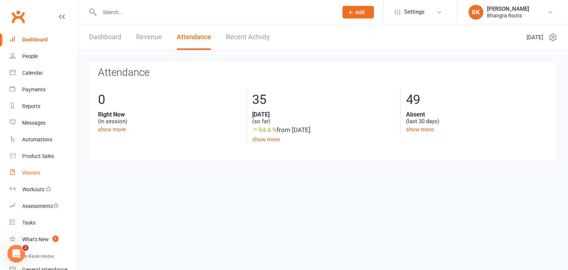
click at [29, 177] on link "Waivers" at bounding box center [44, 173] width 68 height 17
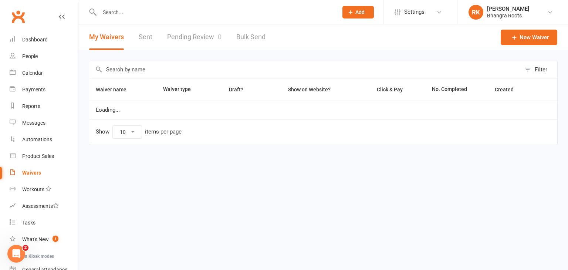
select select "25"
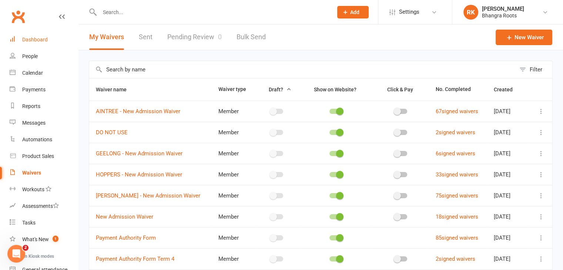
click at [27, 39] on div "Dashboard" at bounding box center [35, 40] width 26 height 6
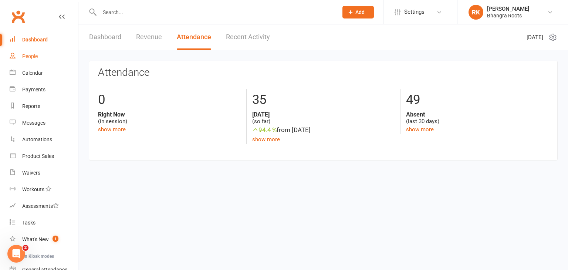
click at [27, 61] on link "People" at bounding box center [44, 56] width 68 height 17
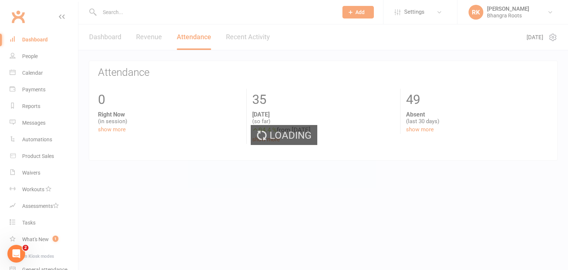
click at [27, 43] on div "Loading" at bounding box center [284, 135] width 568 height 270
select select "100"
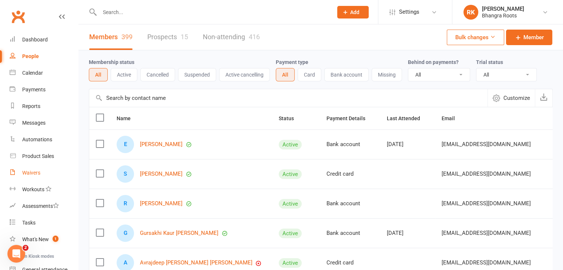
click at [23, 170] on div "Waivers" at bounding box center [31, 173] width 18 height 6
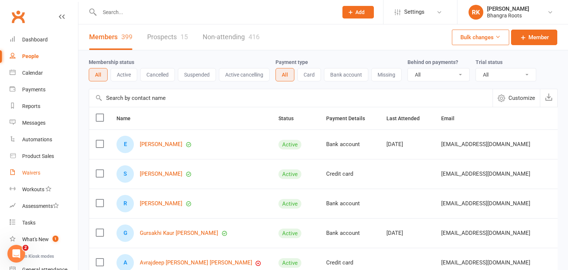
select select "25"
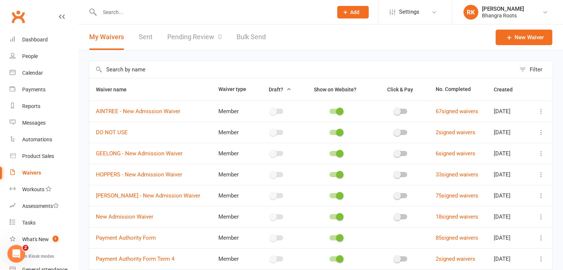
click at [107, 10] on input "text" at bounding box center [212, 12] width 230 height 10
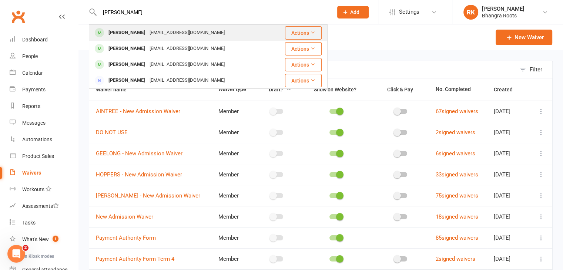
type input "[PERSON_NAME]"
click at [110, 35] on div "[PERSON_NAME]" at bounding box center [126, 32] width 41 height 11
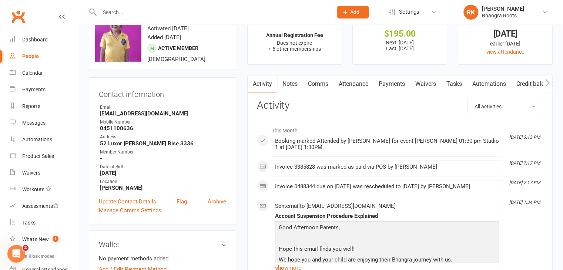
scroll to position [25, 0]
click at [391, 82] on link "Payments" at bounding box center [391, 83] width 37 height 17
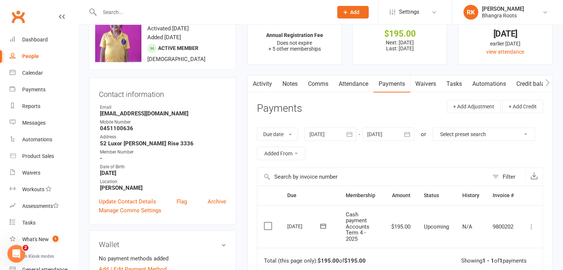
click at [353, 137] on icon "button" at bounding box center [349, 134] width 7 height 7
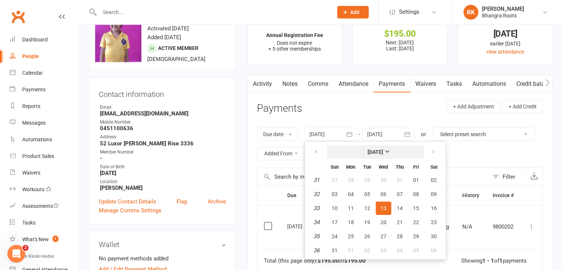
click at [383, 151] on strong "[DATE]" at bounding box center [375, 152] width 16 height 6
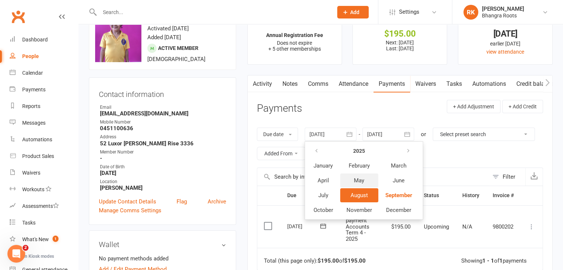
click at [359, 182] on span "May" at bounding box center [359, 180] width 10 height 7
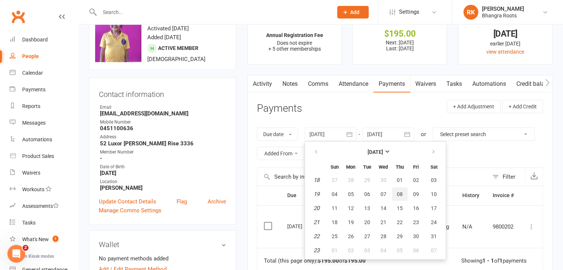
click at [399, 194] on span "08" at bounding box center [400, 194] width 6 height 6
type input "[DATE]"
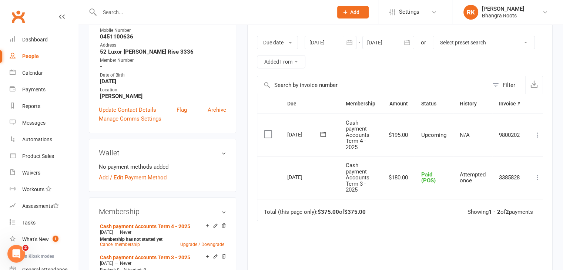
scroll to position [106, 0]
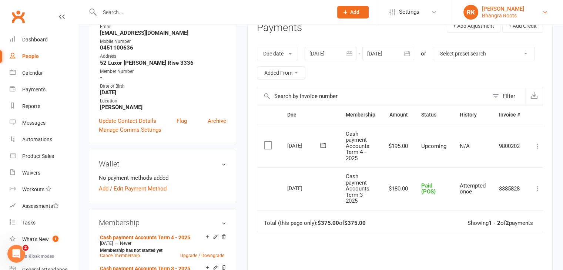
click at [531, 13] on link "RK [PERSON_NAME] Bhangra Roots" at bounding box center [507, 12] width 88 height 15
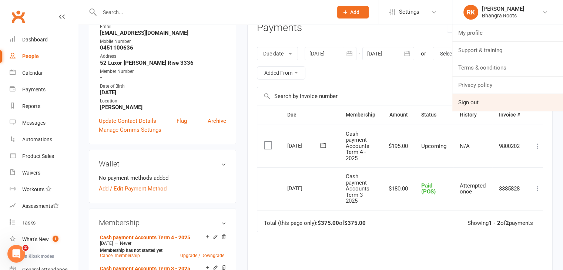
click at [479, 107] on link "Sign out" at bounding box center [507, 102] width 111 height 17
